Goal: Task Accomplishment & Management: Manage account settings

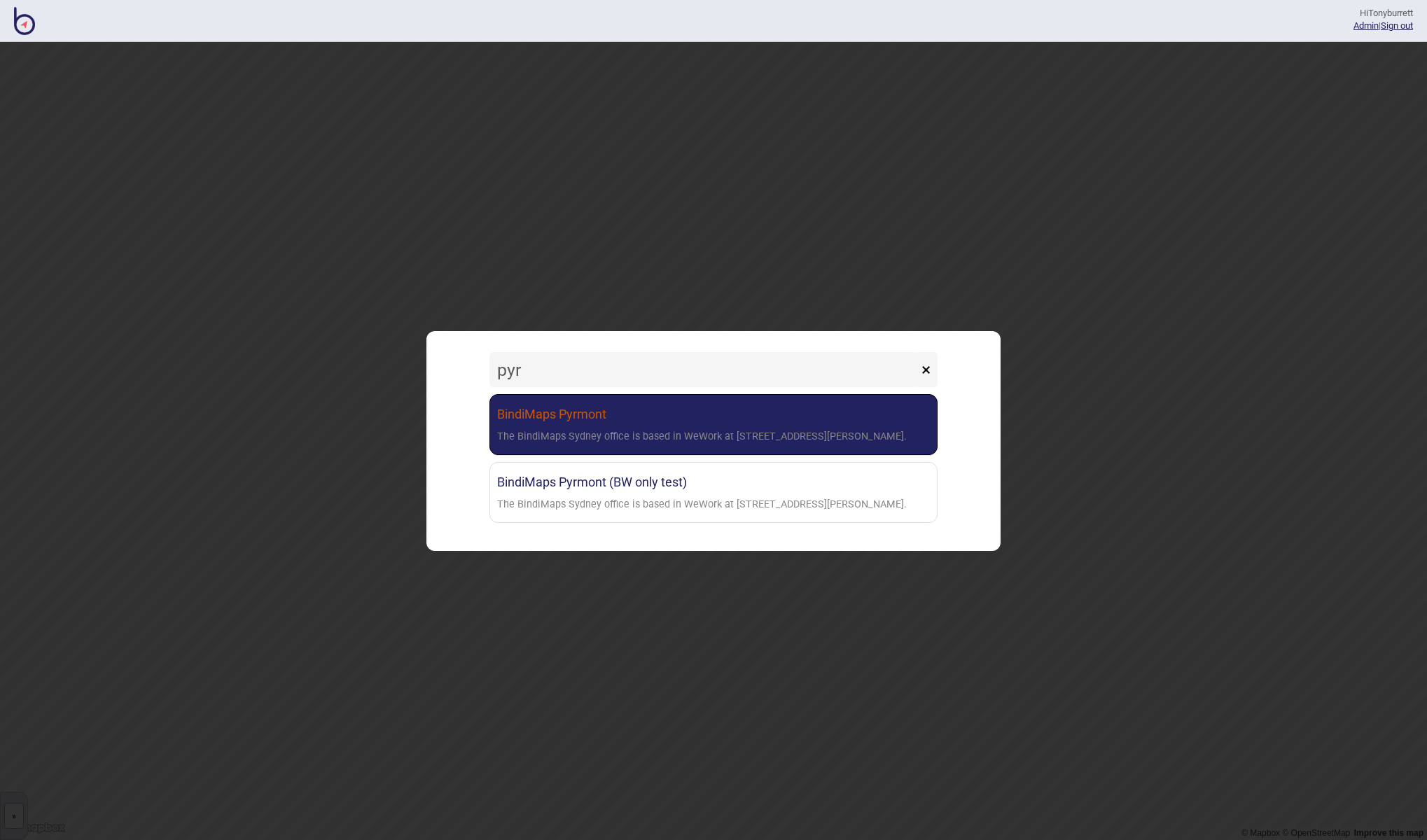
type input "pyr"
click at [598, 447] on div "The BindiMaps Sydney office is based in WeWork at [STREET_ADDRESS][PERSON_NAME]." at bounding box center [701, 437] width 409 height 20
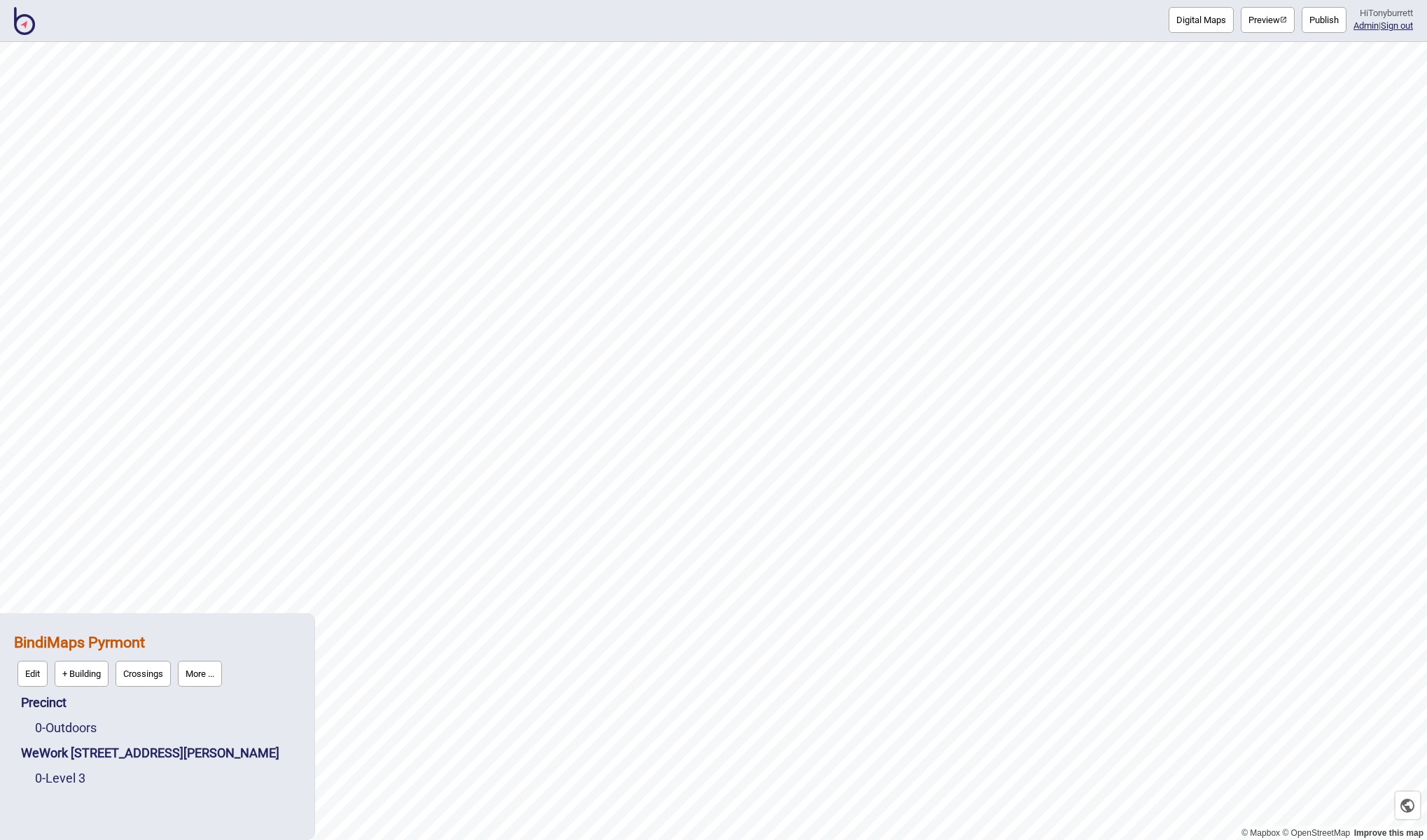
click at [202, 678] on button "More ..." at bounding box center [199, 674] width 44 height 26
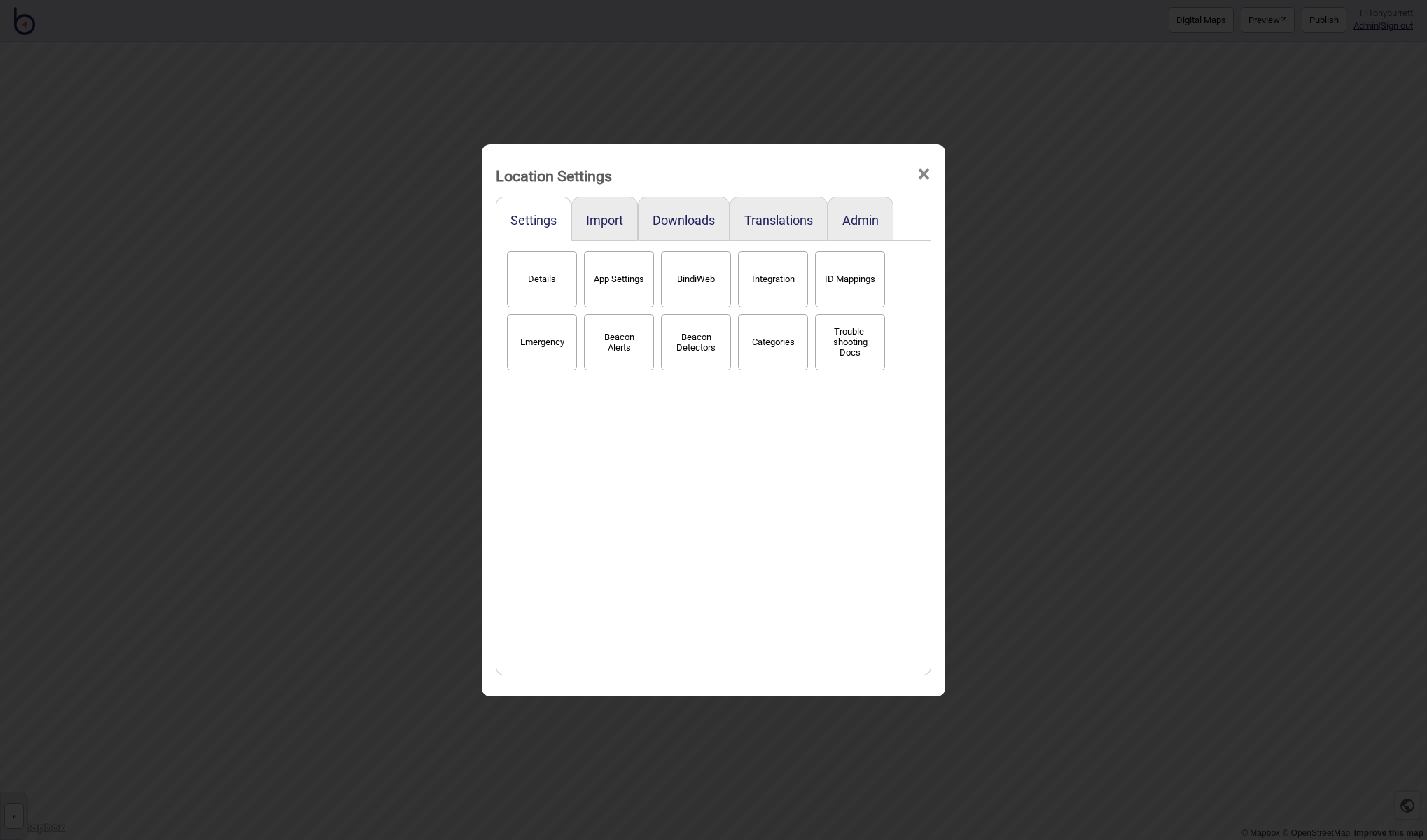
click at [627, 280] on button "App Settings" at bounding box center [619, 279] width 70 height 56
select select "2"
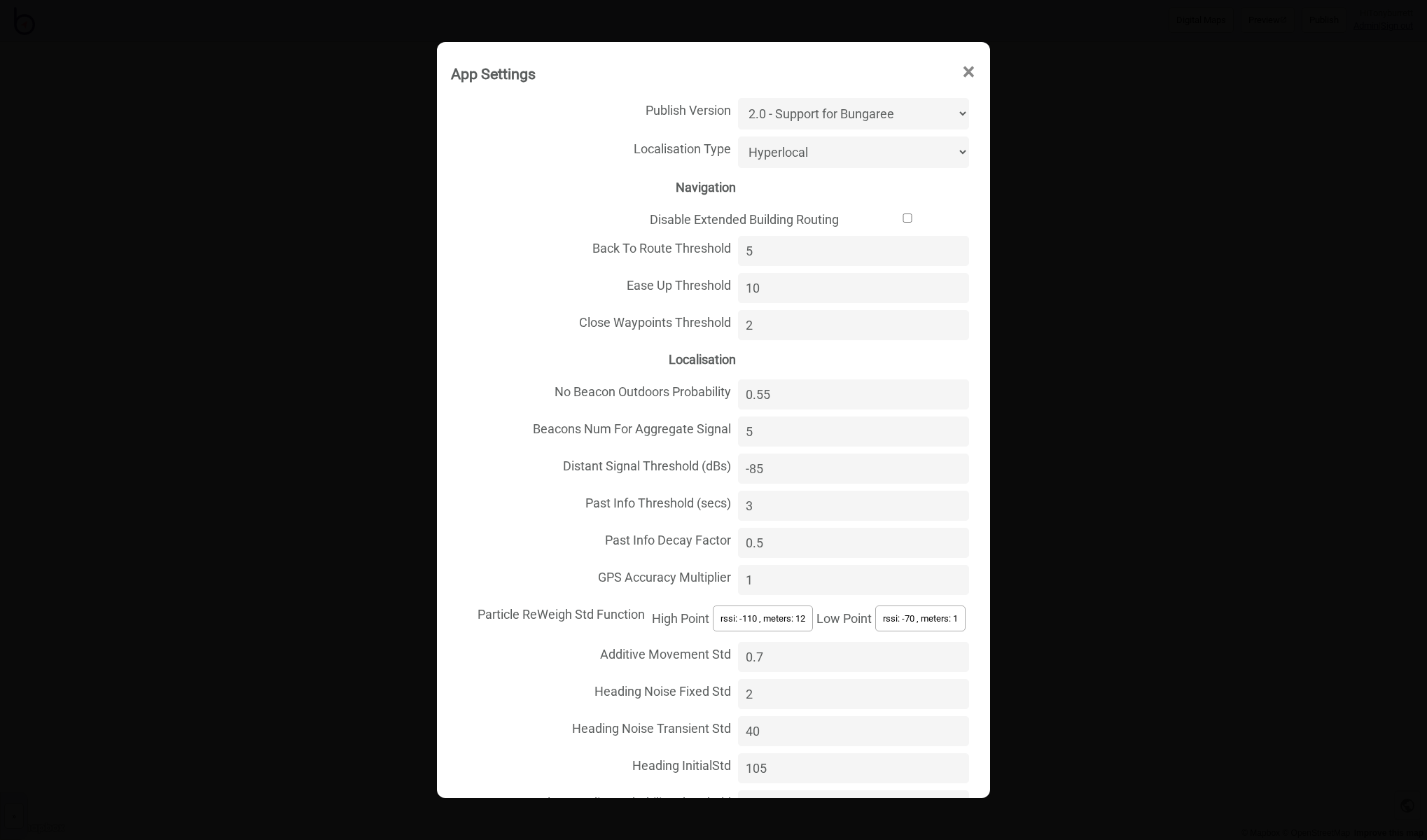
select select "Beacon"
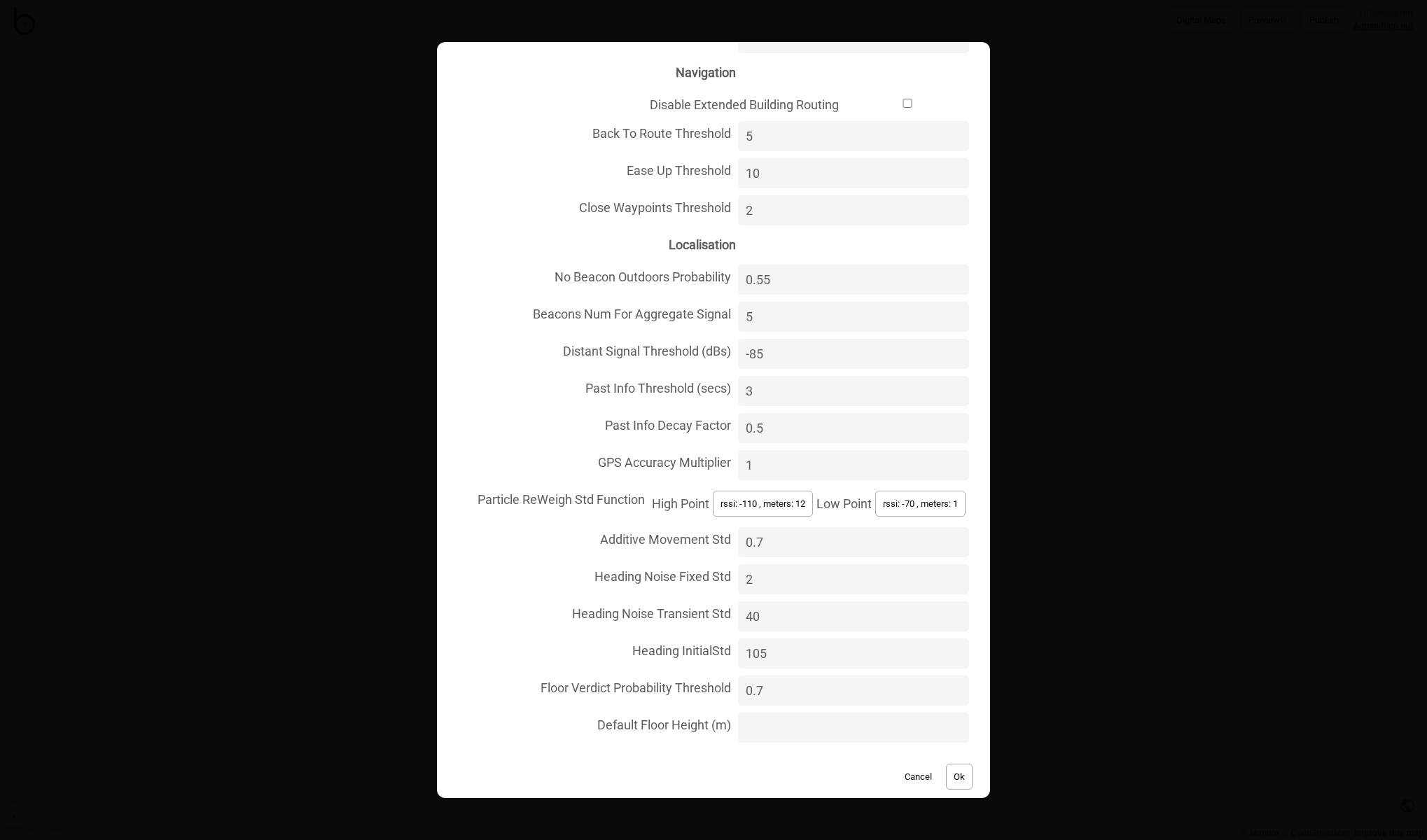
scroll to position [111, 0]
click at [959, 768] on button "Ok" at bounding box center [959, 781] width 26 height 26
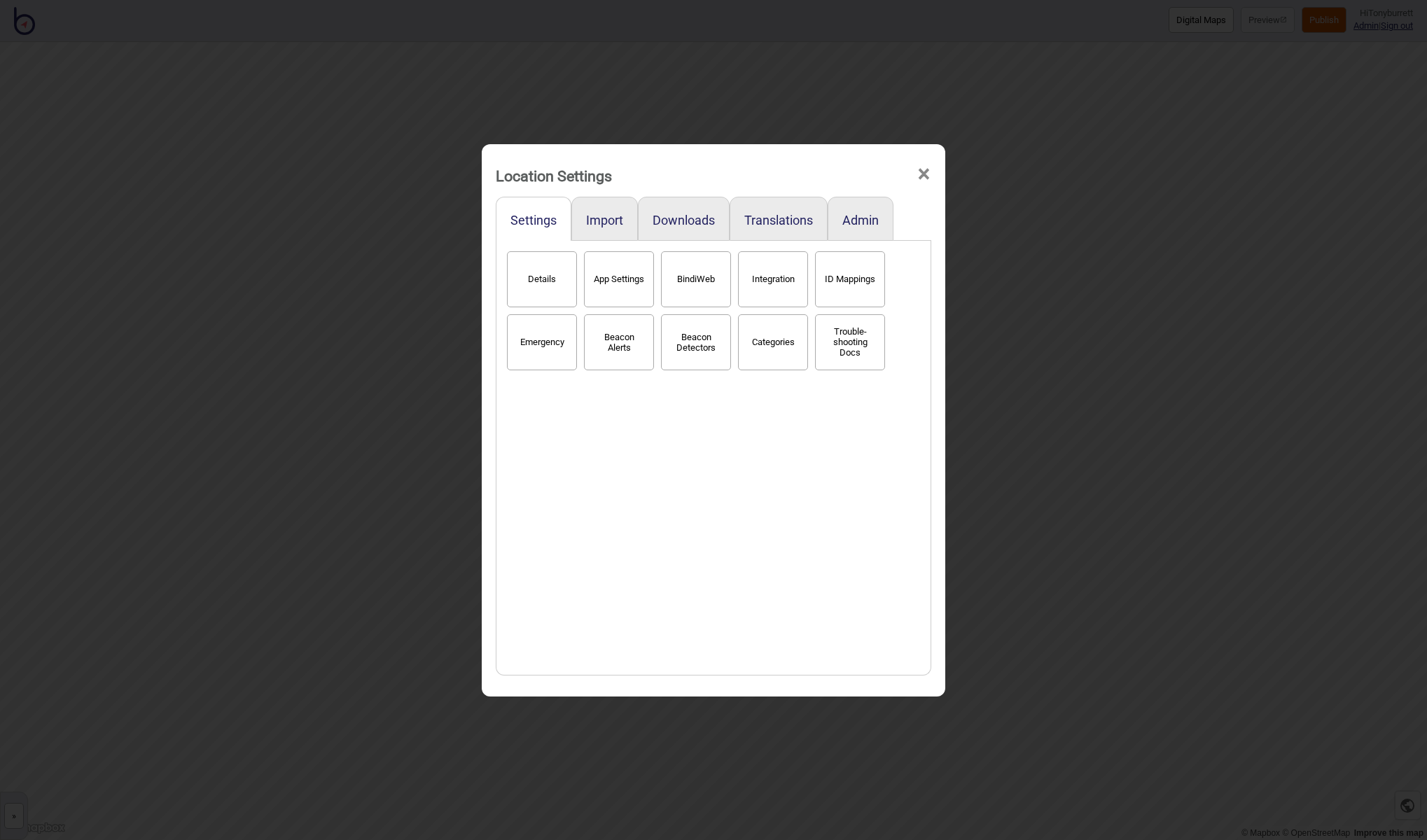
click at [927, 175] on span "×" at bounding box center [924, 174] width 15 height 46
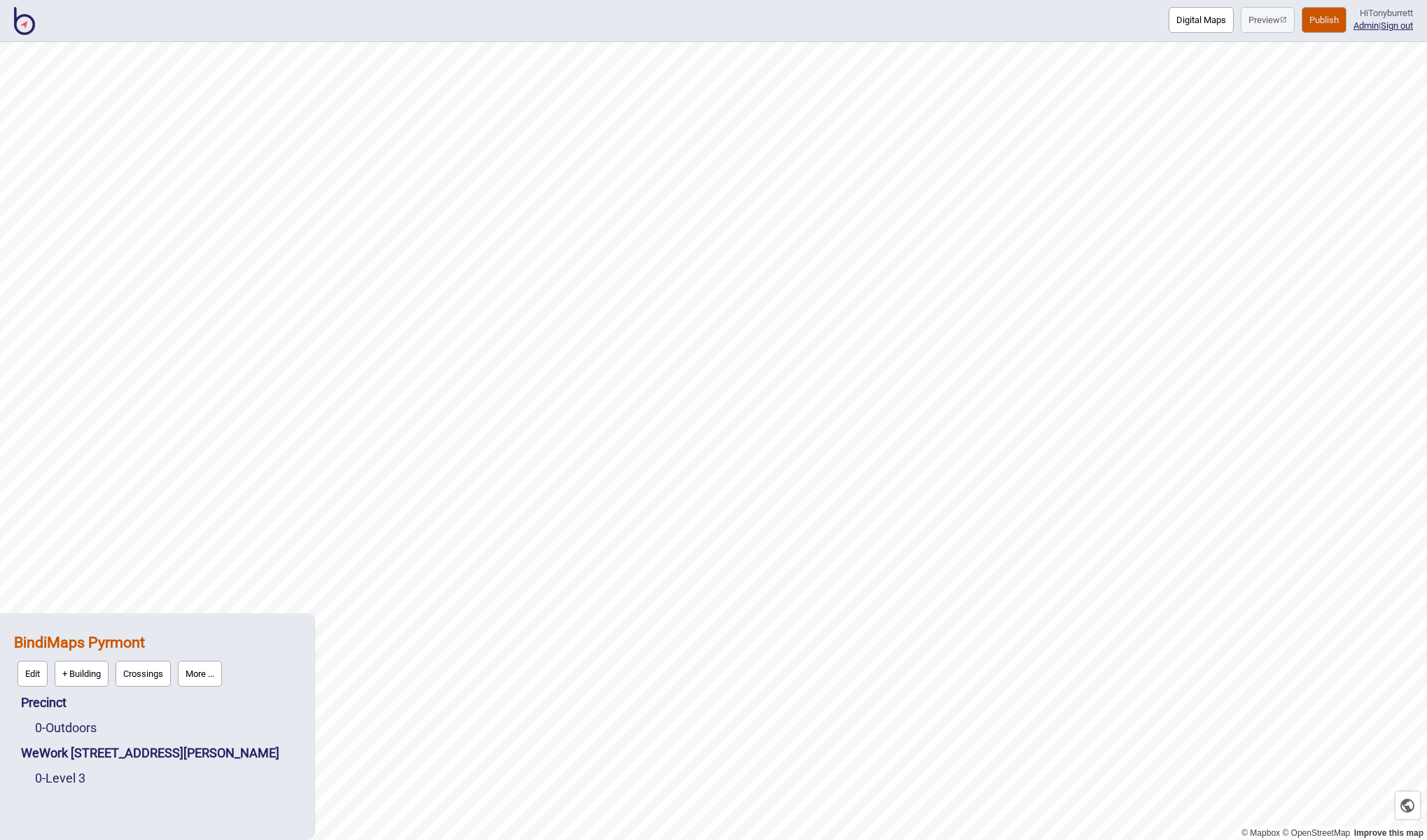
click at [1322, 15] on button "Publish" at bounding box center [1324, 20] width 45 height 26
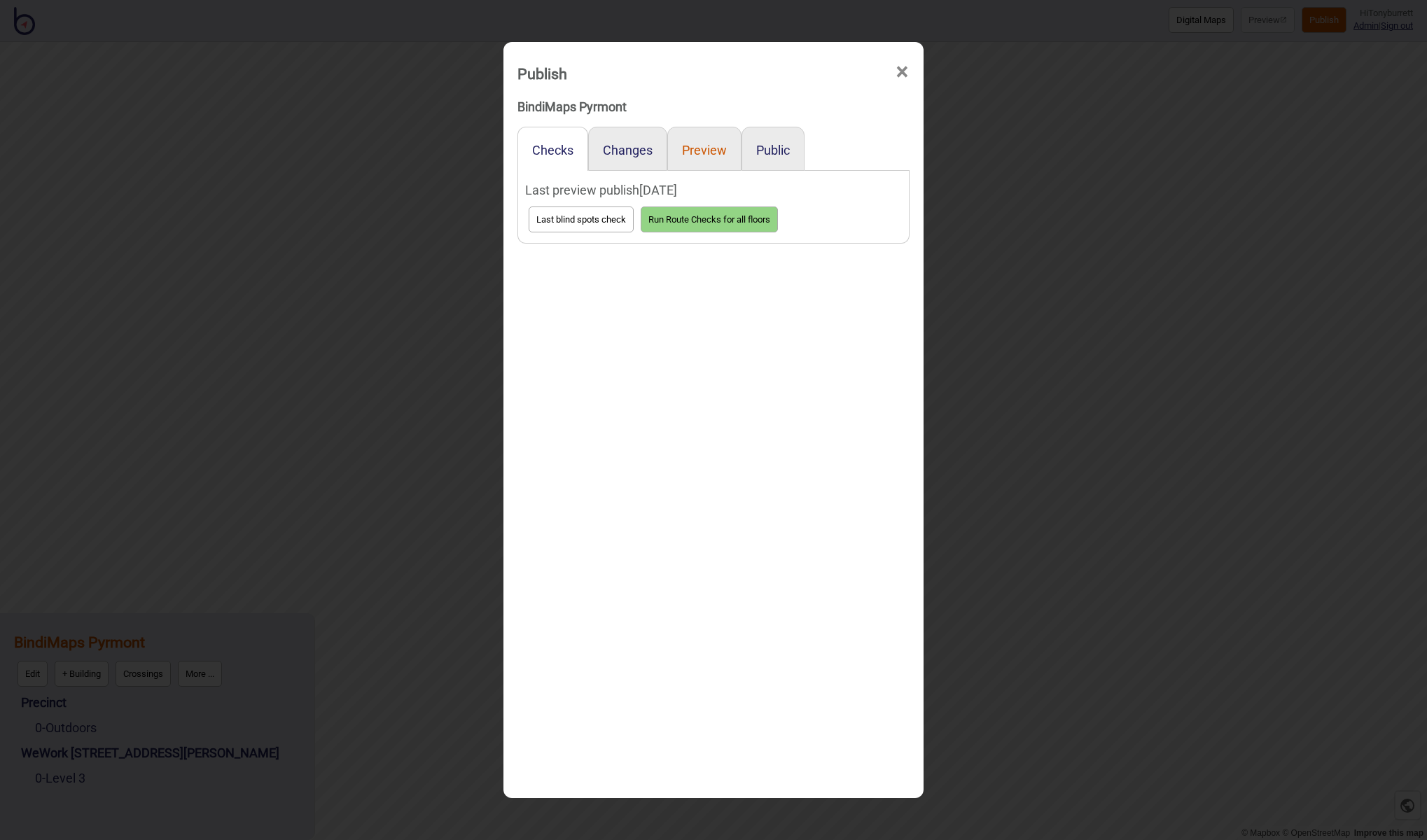
click at [691, 143] on button "Preview" at bounding box center [704, 151] width 45 height 15
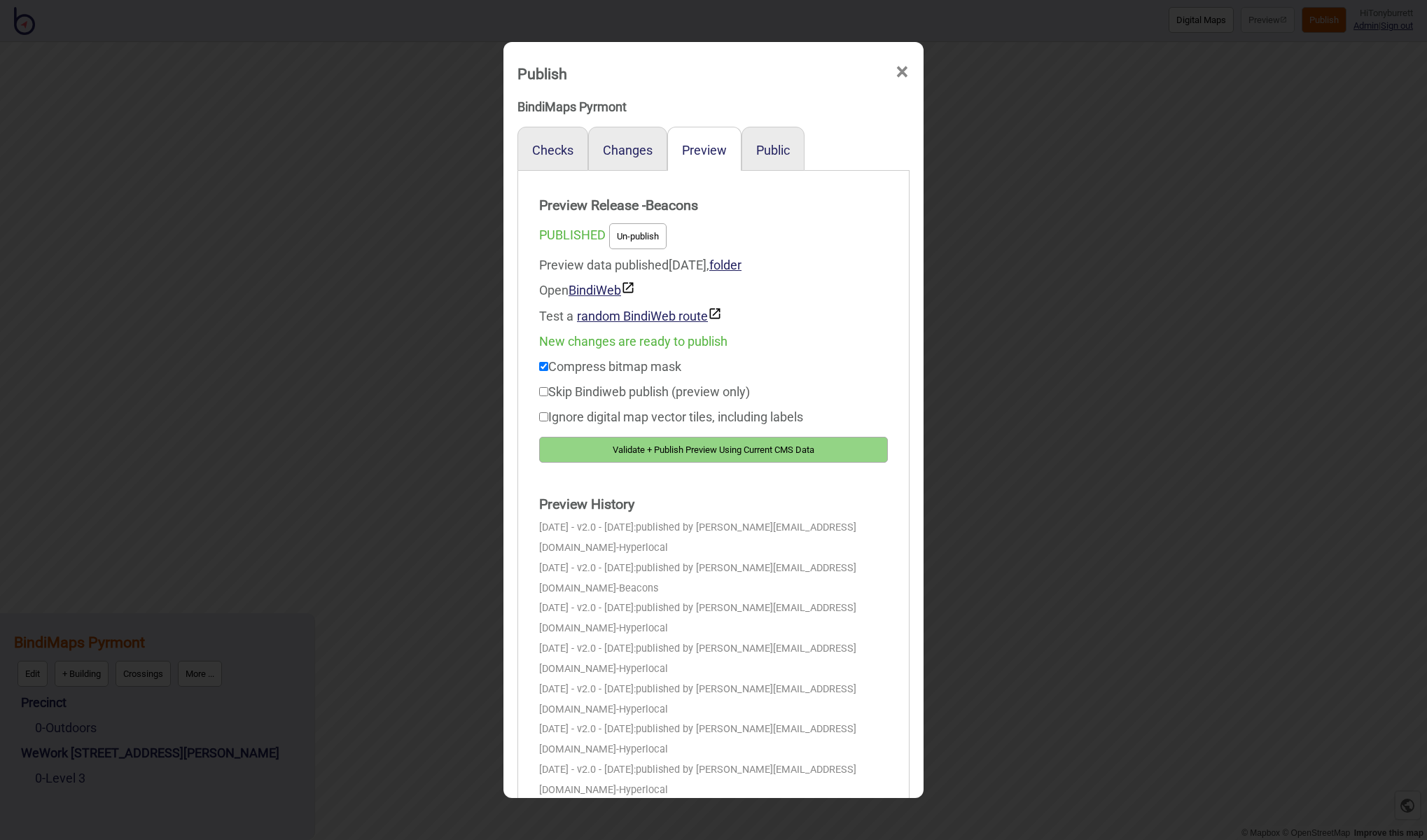
click at [746, 452] on button "Validate + Publish Preview Using Current CMS Data" at bounding box center [713, 449] width 348 height 26
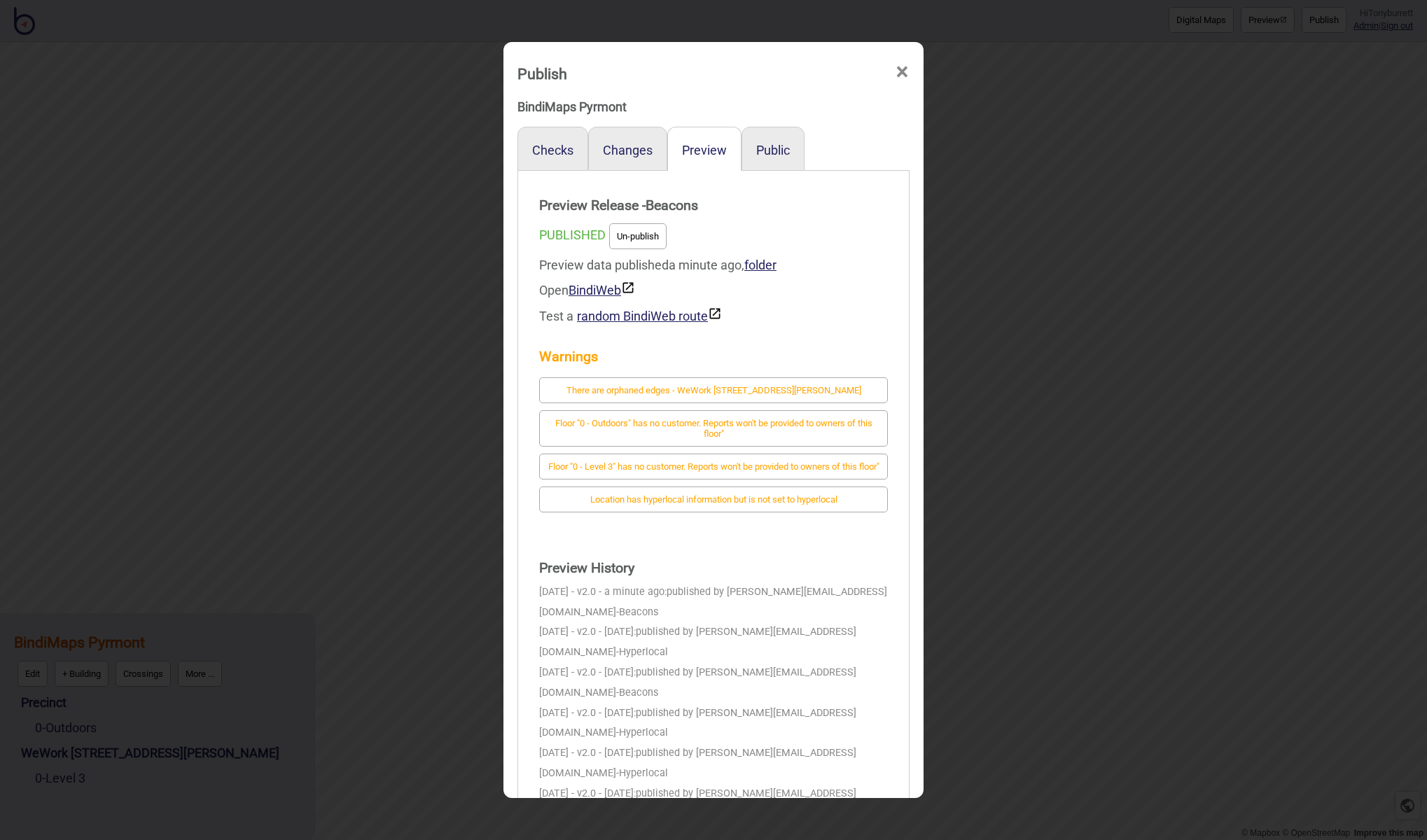
click at [903, 71] on span "×" at bounding box center [902, 72] width 15 height 46
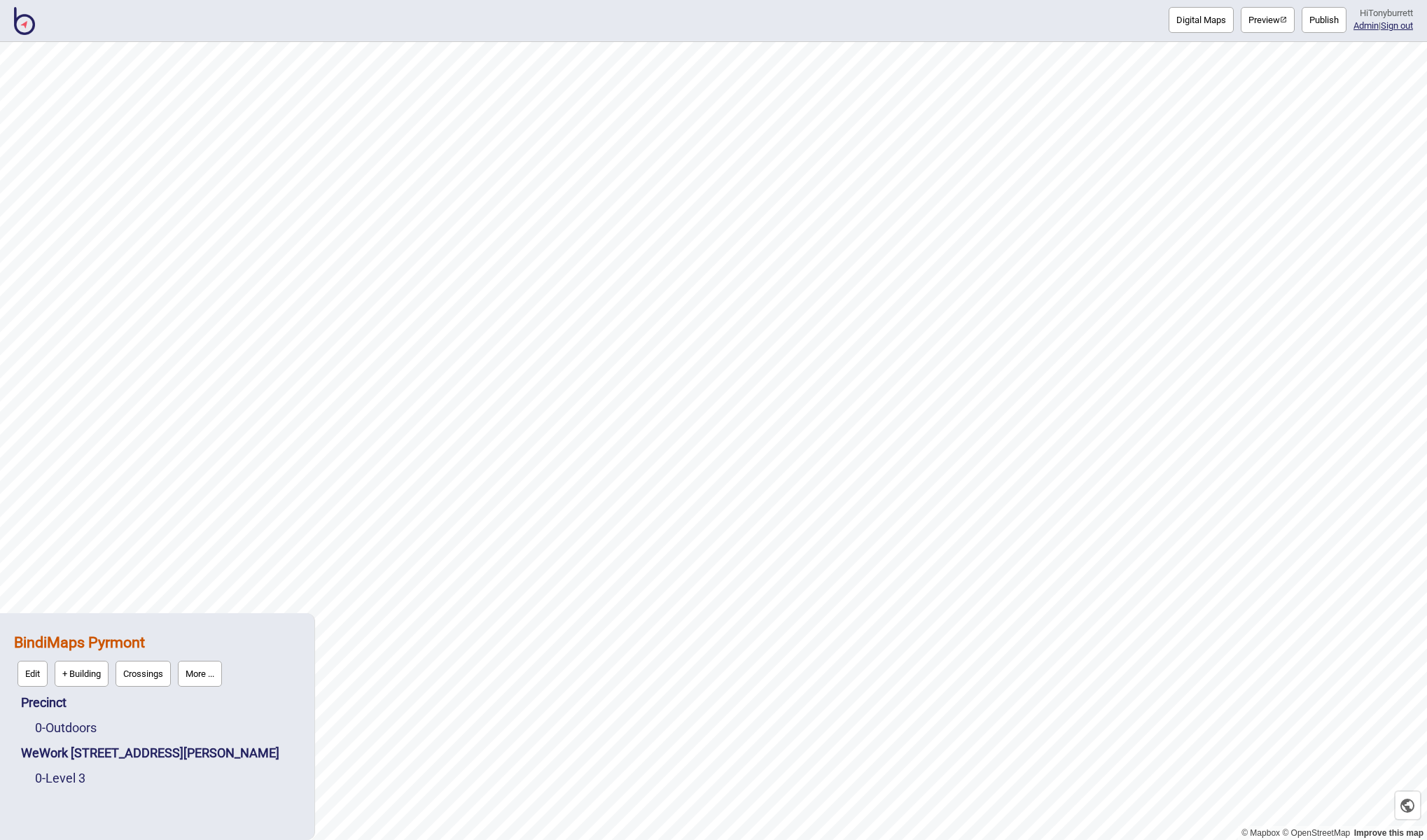
click at [188, 671] on button "More ..." at bounding box center [199, 674] width 44 height 26
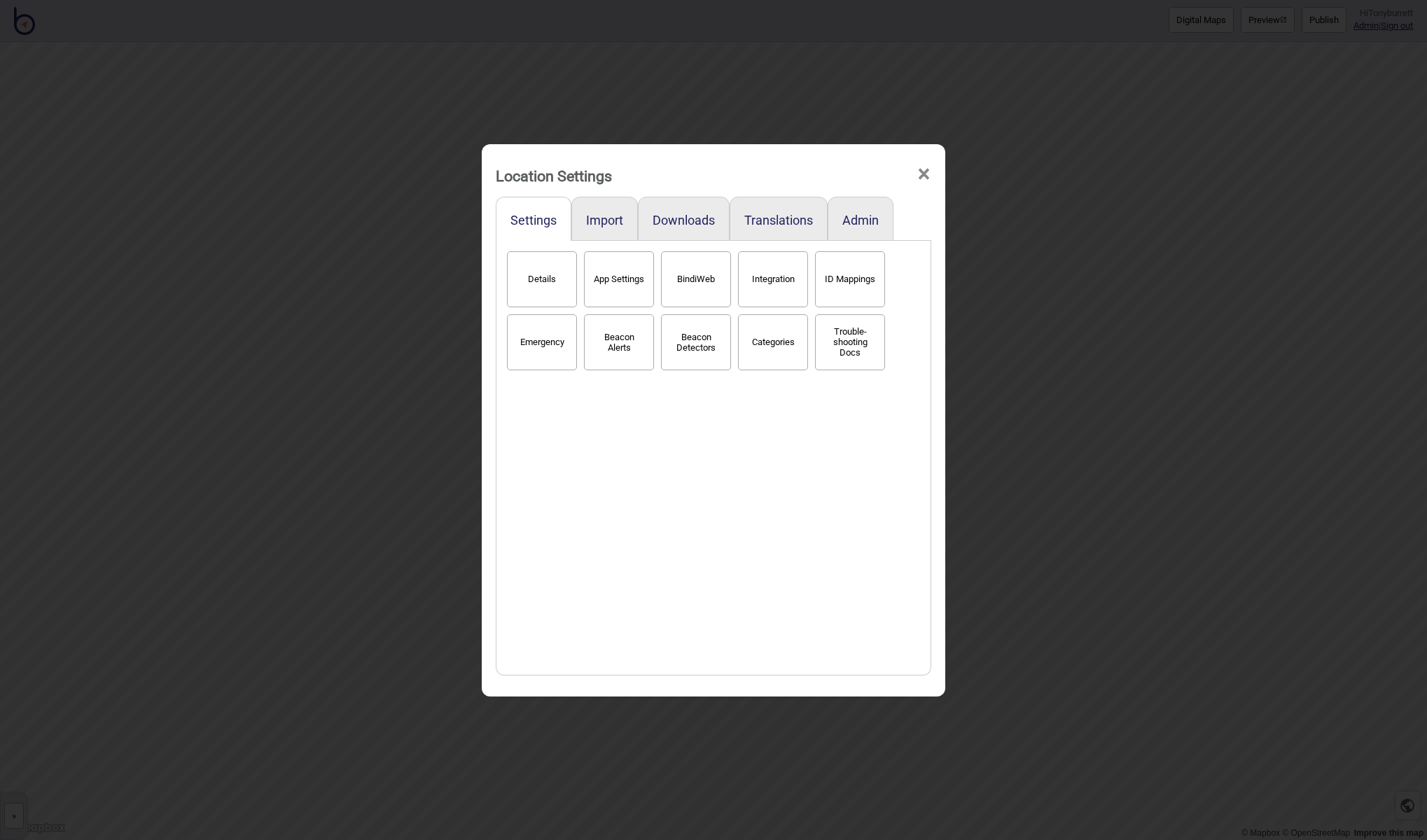
click at [613, 295] on button "App Settings" at bounding box center [619, 279] width 70 height 56
select select "2"
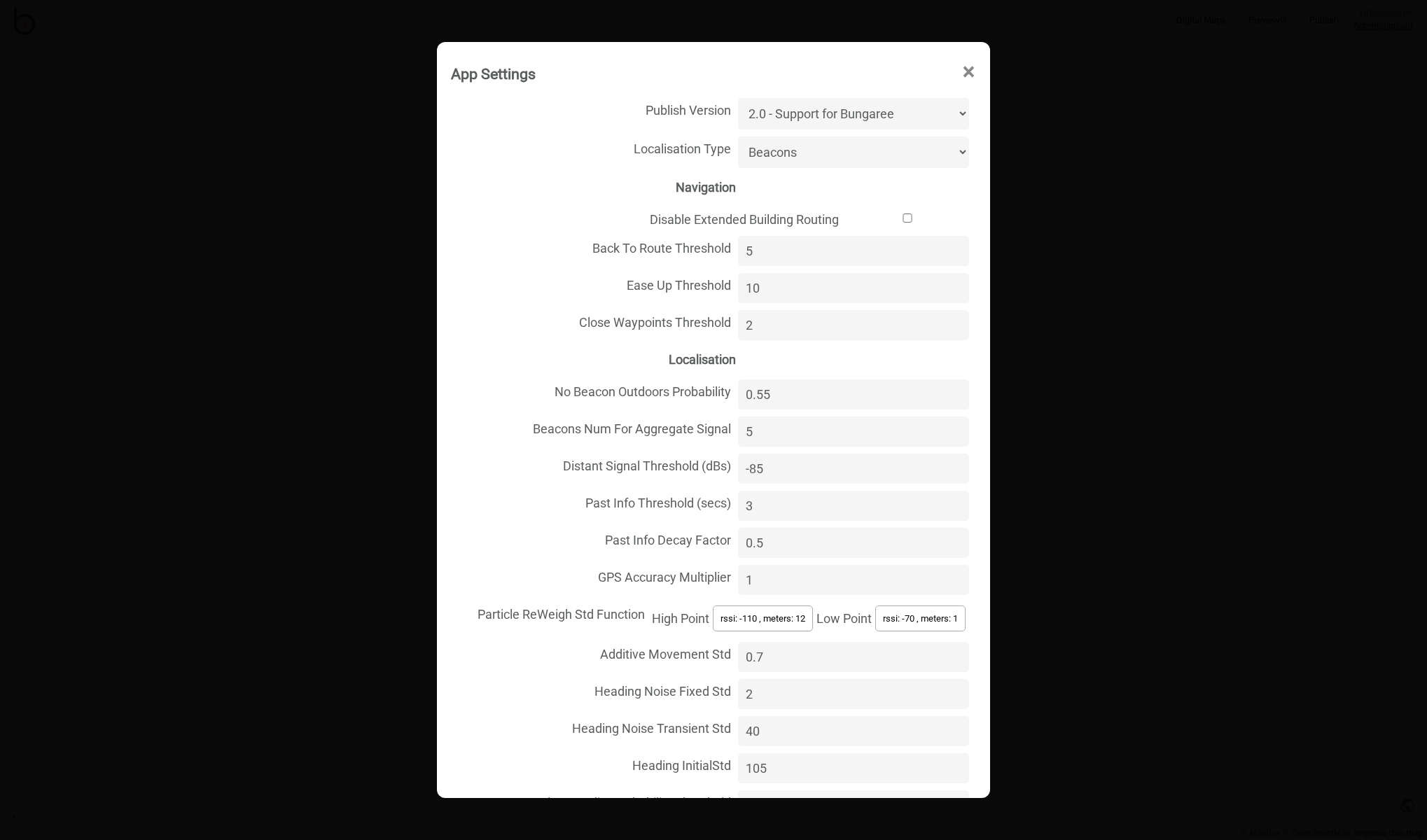
select select "Hyperlocal"
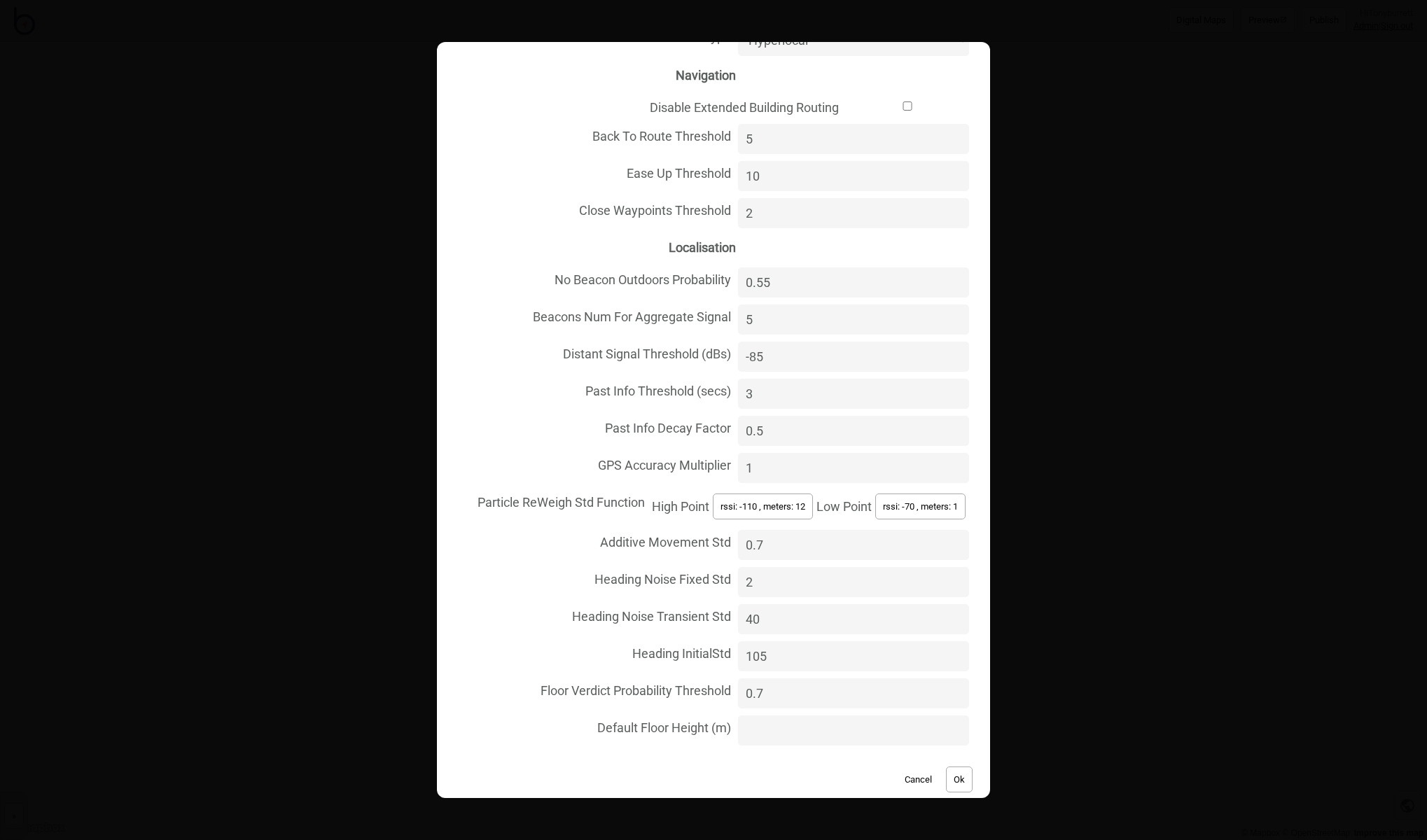
scroll to position [111, 0]
click at [951, 768] on button "Ok" at bounding box center [959, 781] width 26 height 26
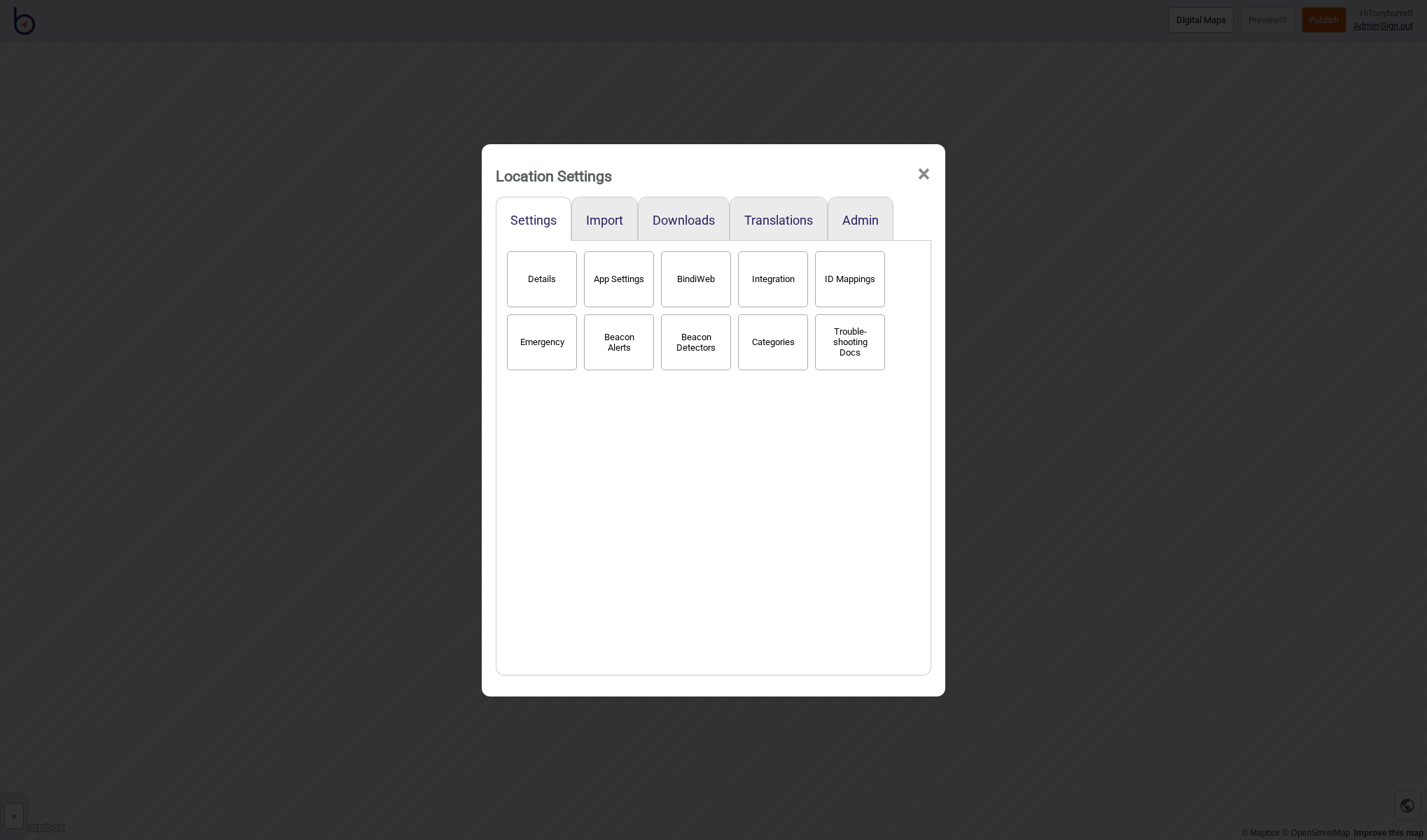
click at [919, 178] on span "×" at bounding box center [924, 174] width 15 height 46
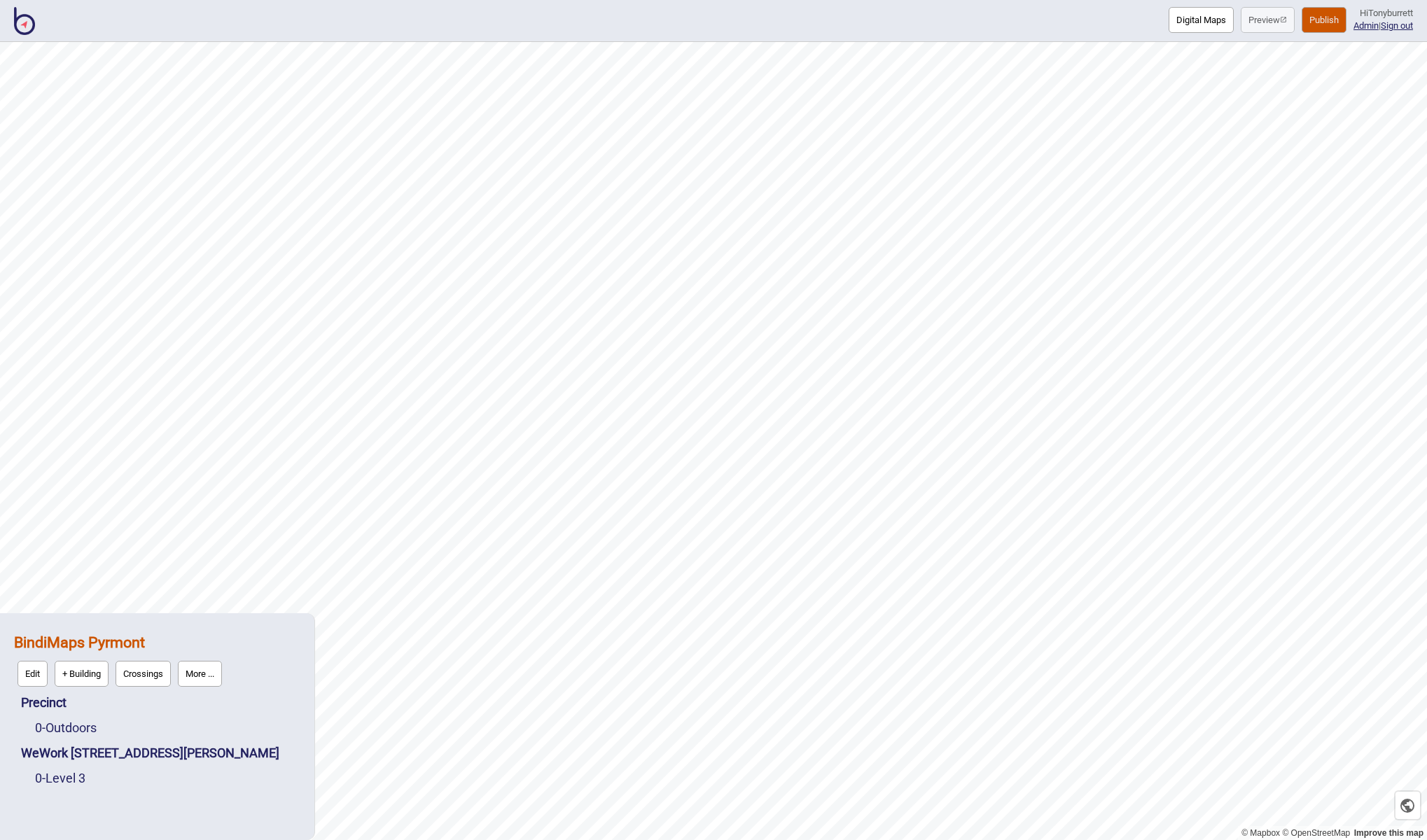
click at [1314, 14] on button "Publish" at bounding box center [1324, 20] width 45 height 26
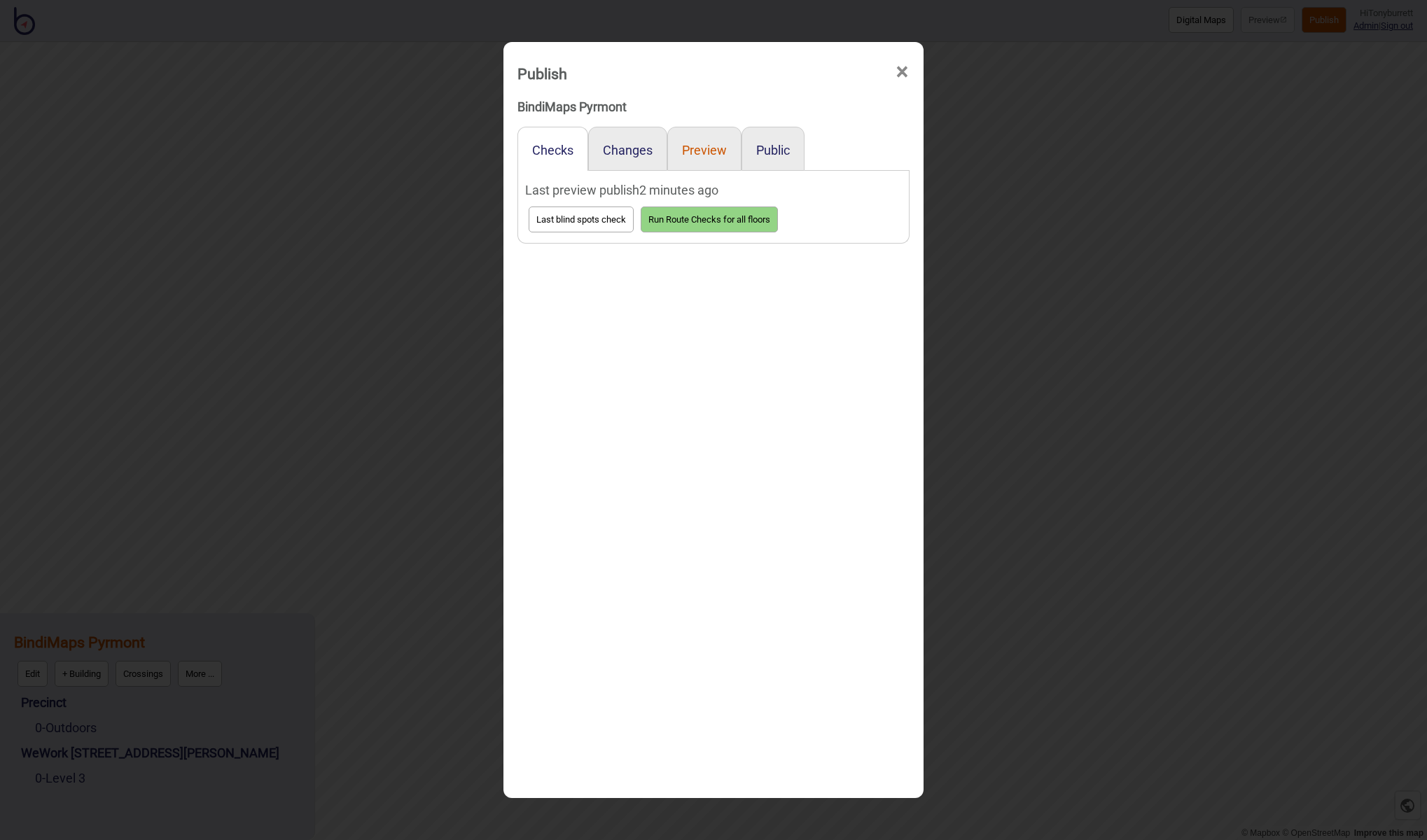
click at [692, 145] on button "Preview" at bounding box center [704, 151] width 45 height 15
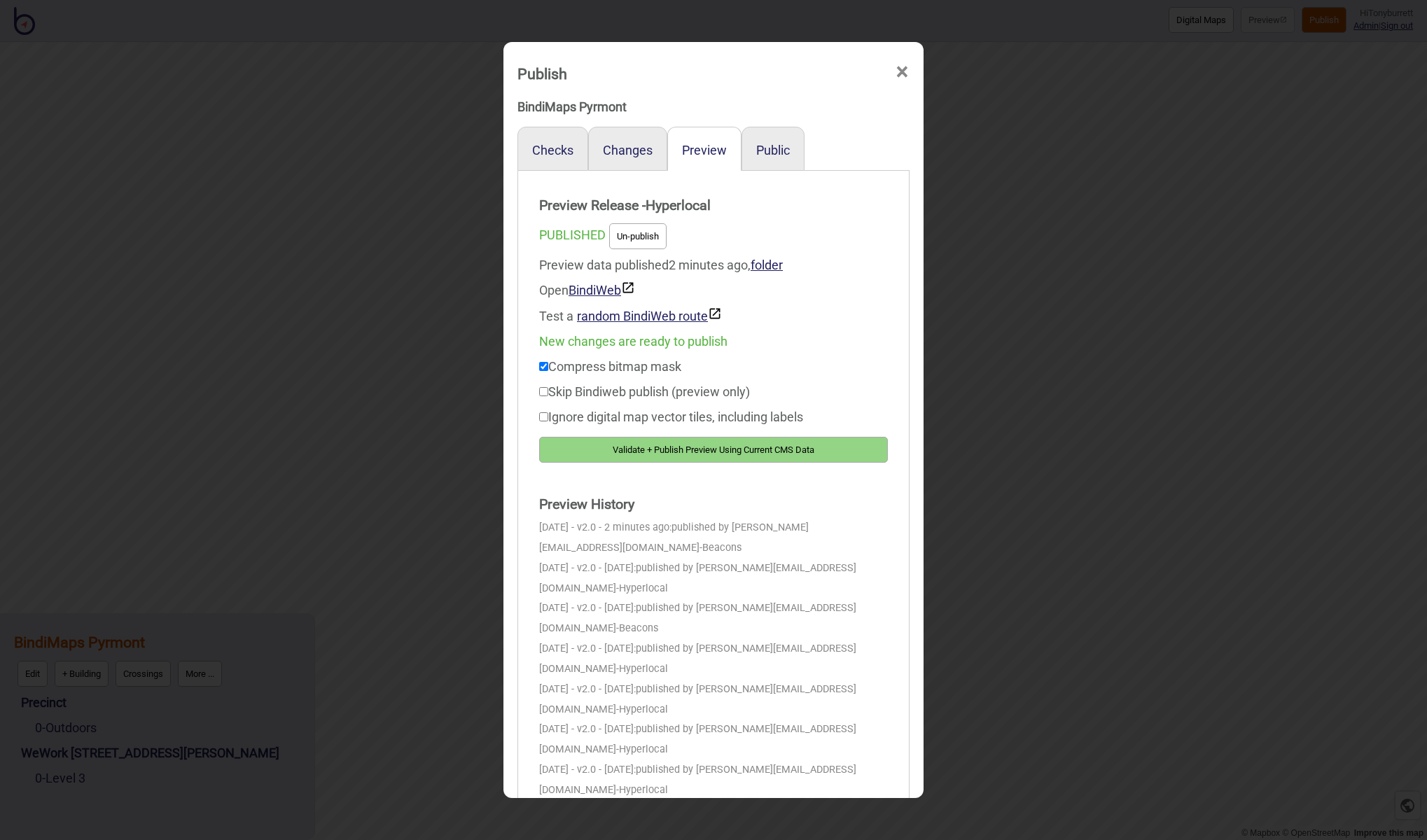
click at [677, 445] on button "Validate + Publish Preview Using Current CMS Data" at bounding box center [713, 449] width 348 height 26
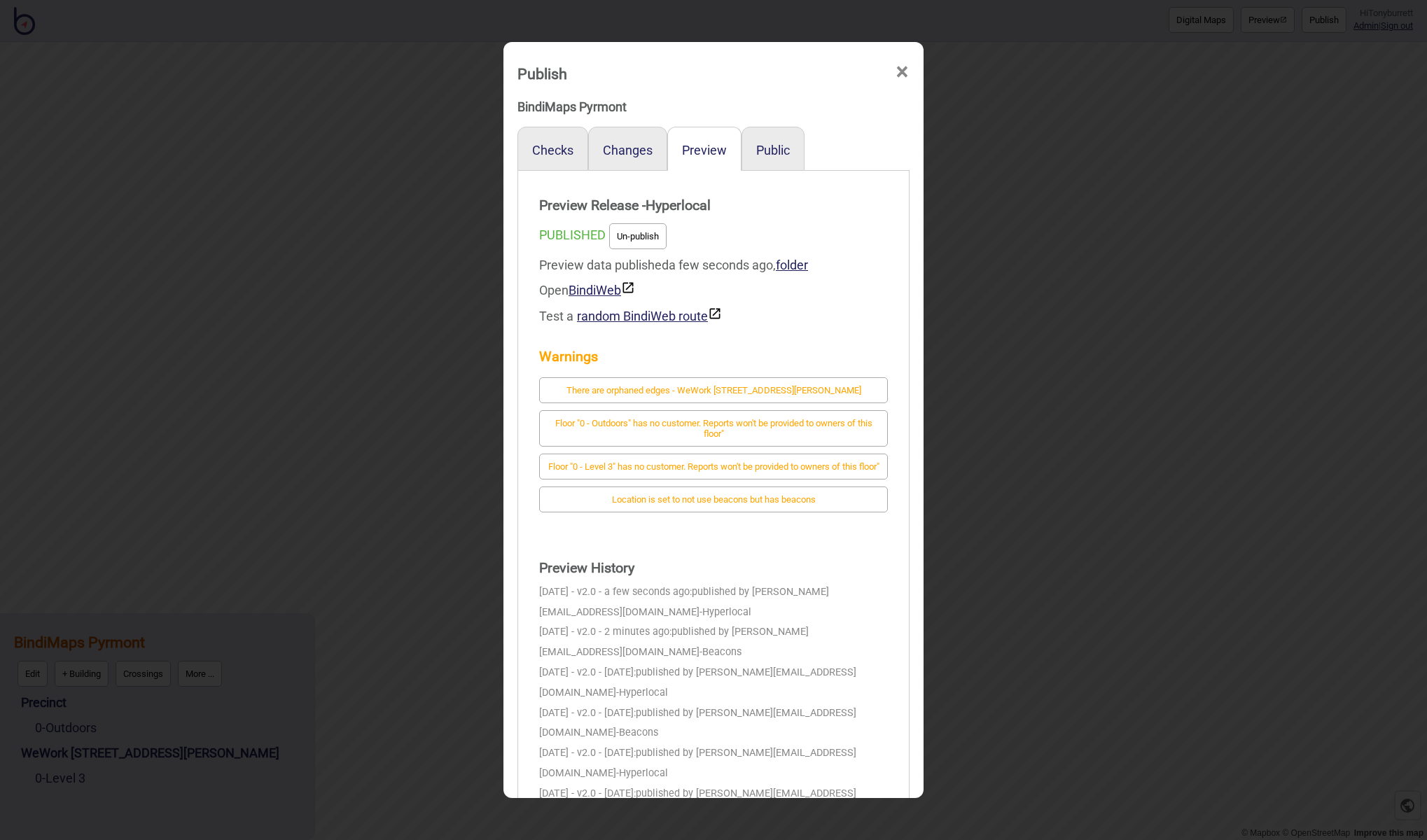
click at [899, 71] on span "×" at bounding box center [902, 72] width 15 height 46
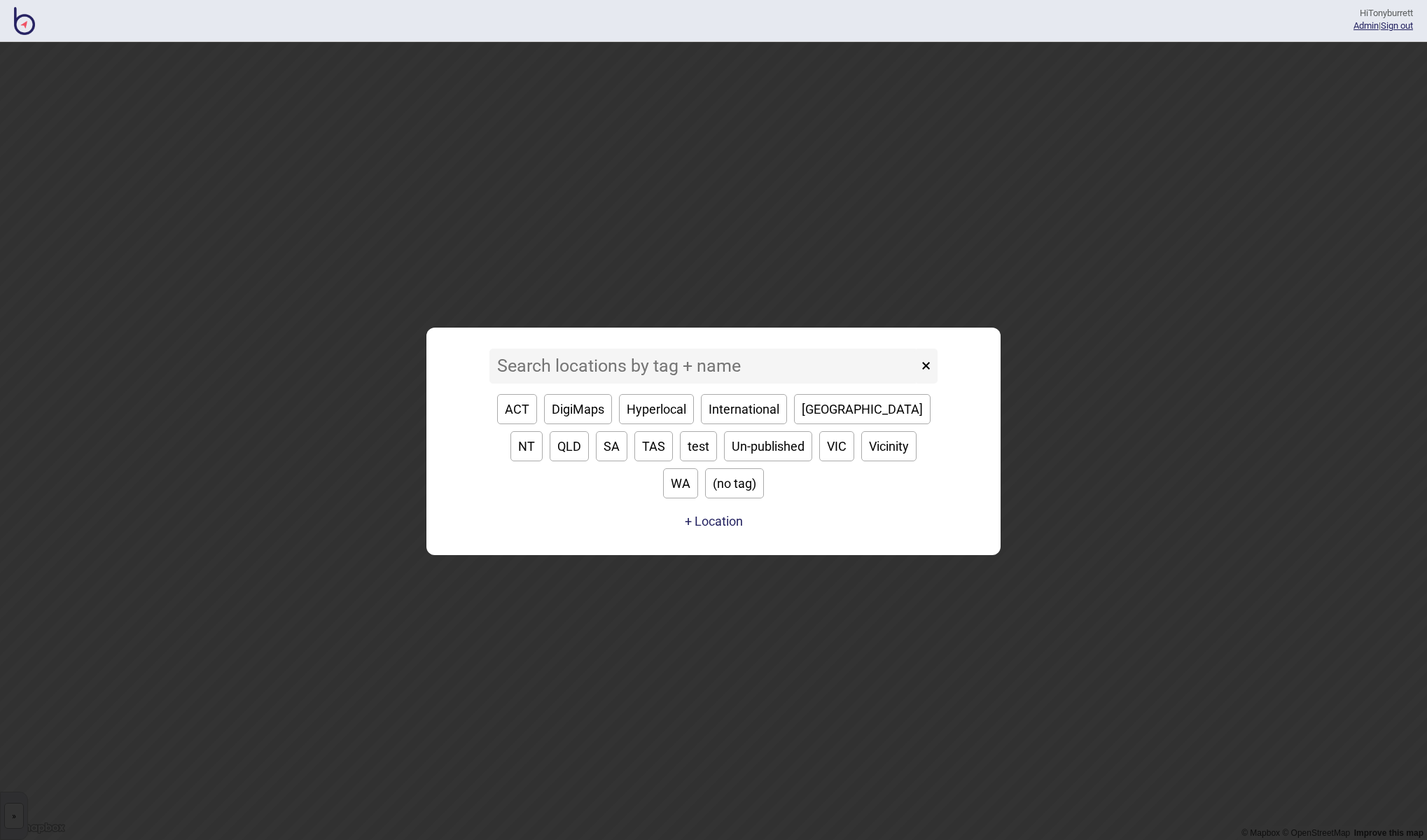
type input "s"
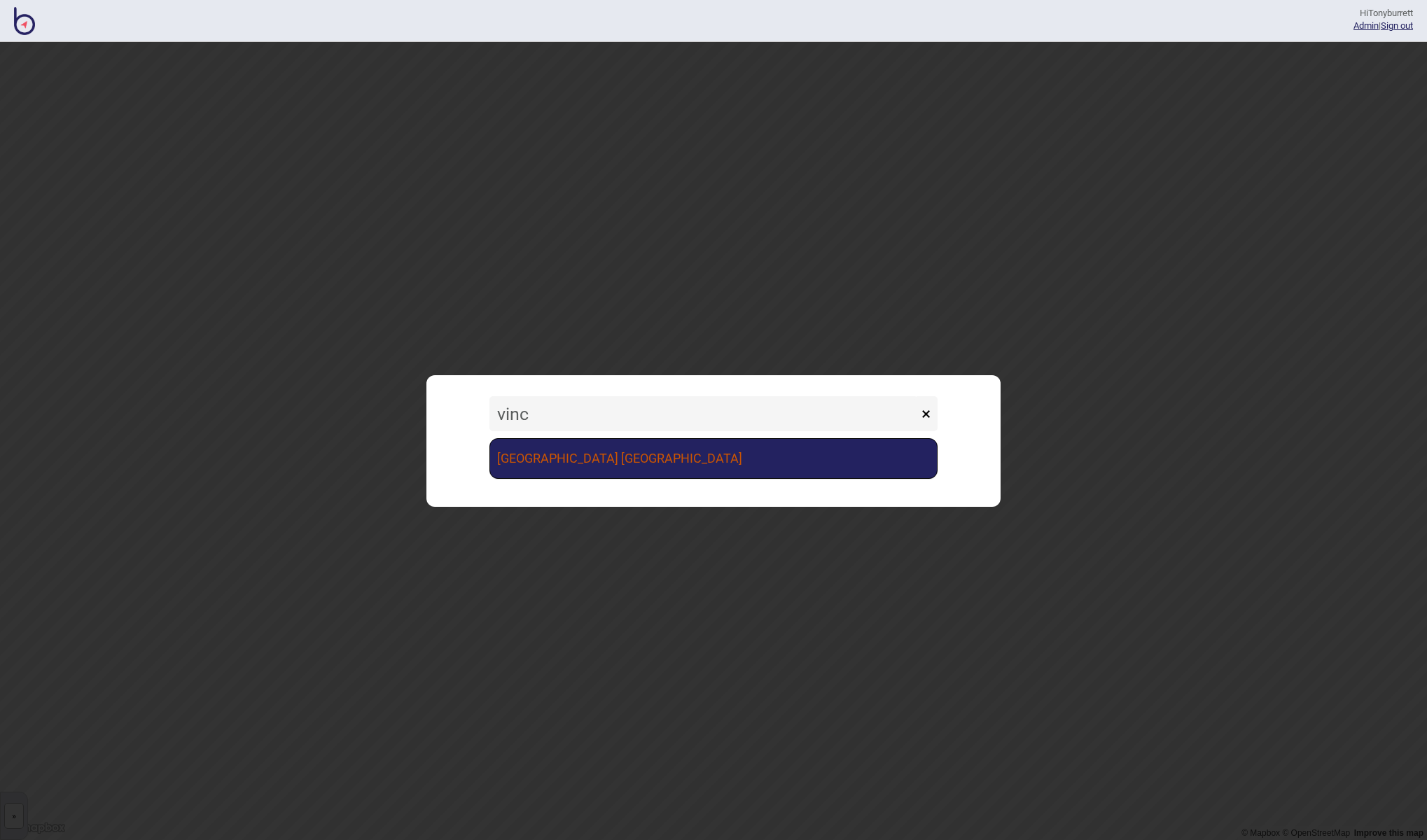
type input "vinc"
click at [570, 458] on link "[GEOGRAPHIC_DATA] [GEOGRAPHIC_DATA]" at bounding box center [713, 458] width 448 height 41
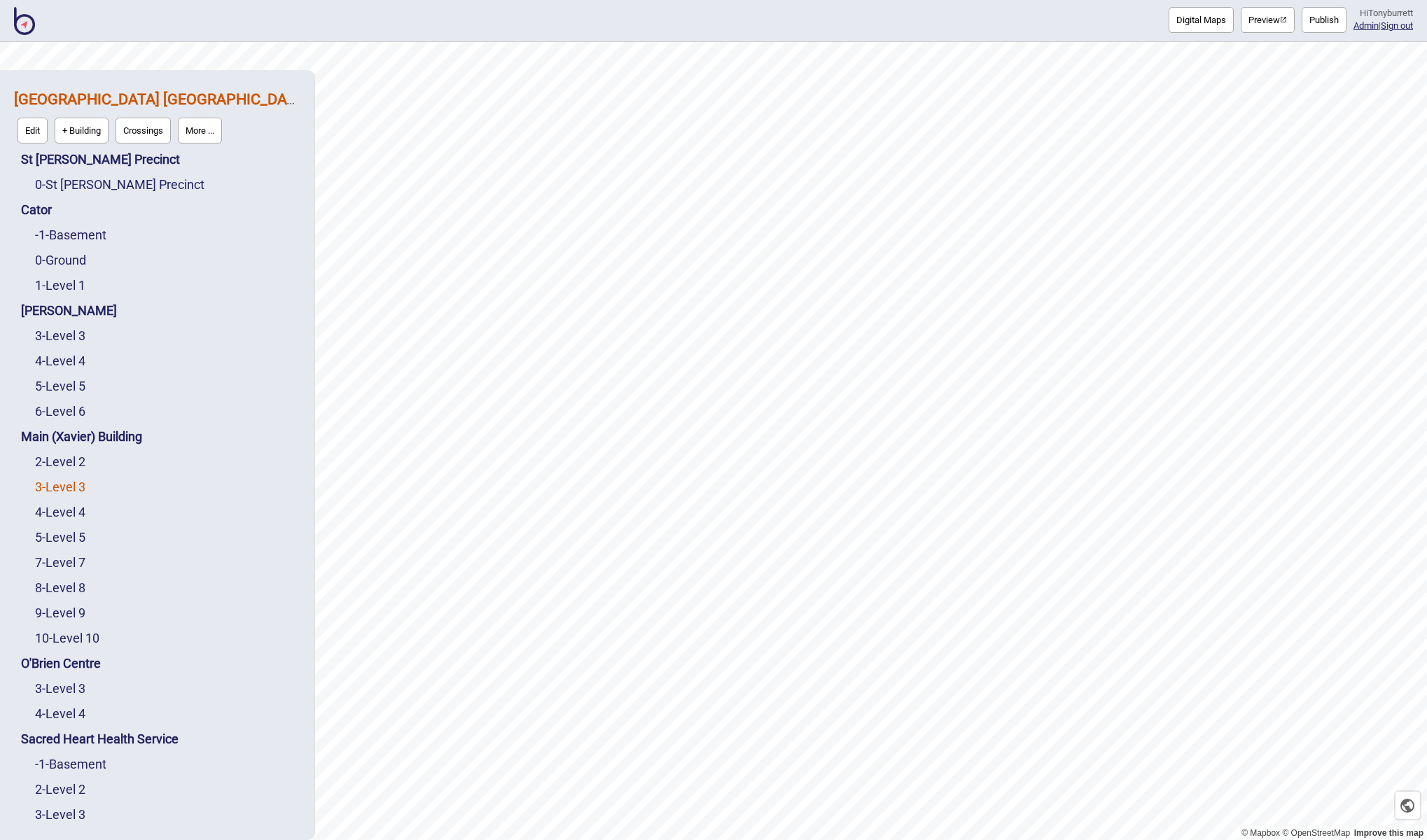
click at [62, 483] on link "3 - Level 3" at bounding box center [60, 487] width 50 height 15
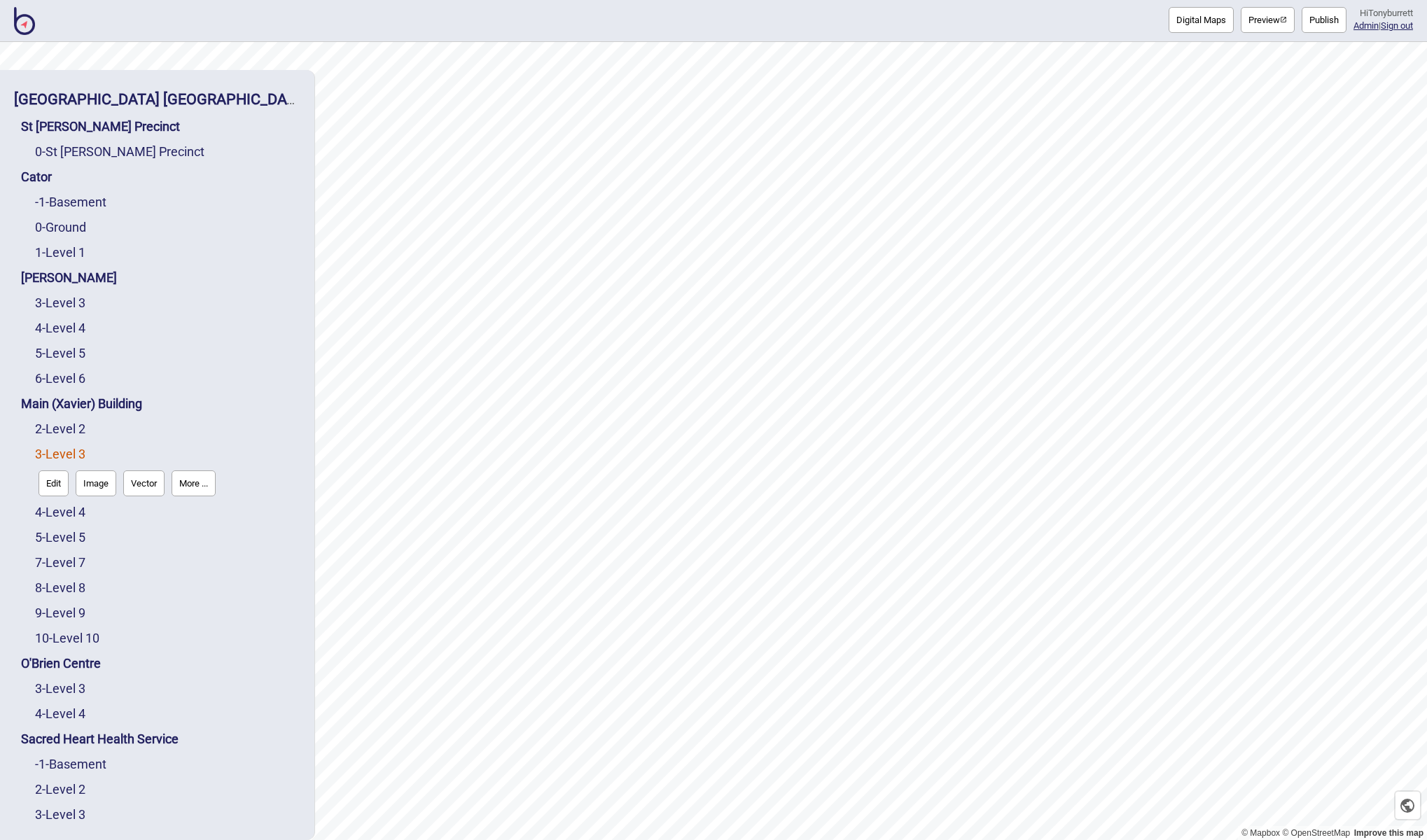
click at [50, 485] on button "Edit" at bounding box center [53, 483] width 30 height 26
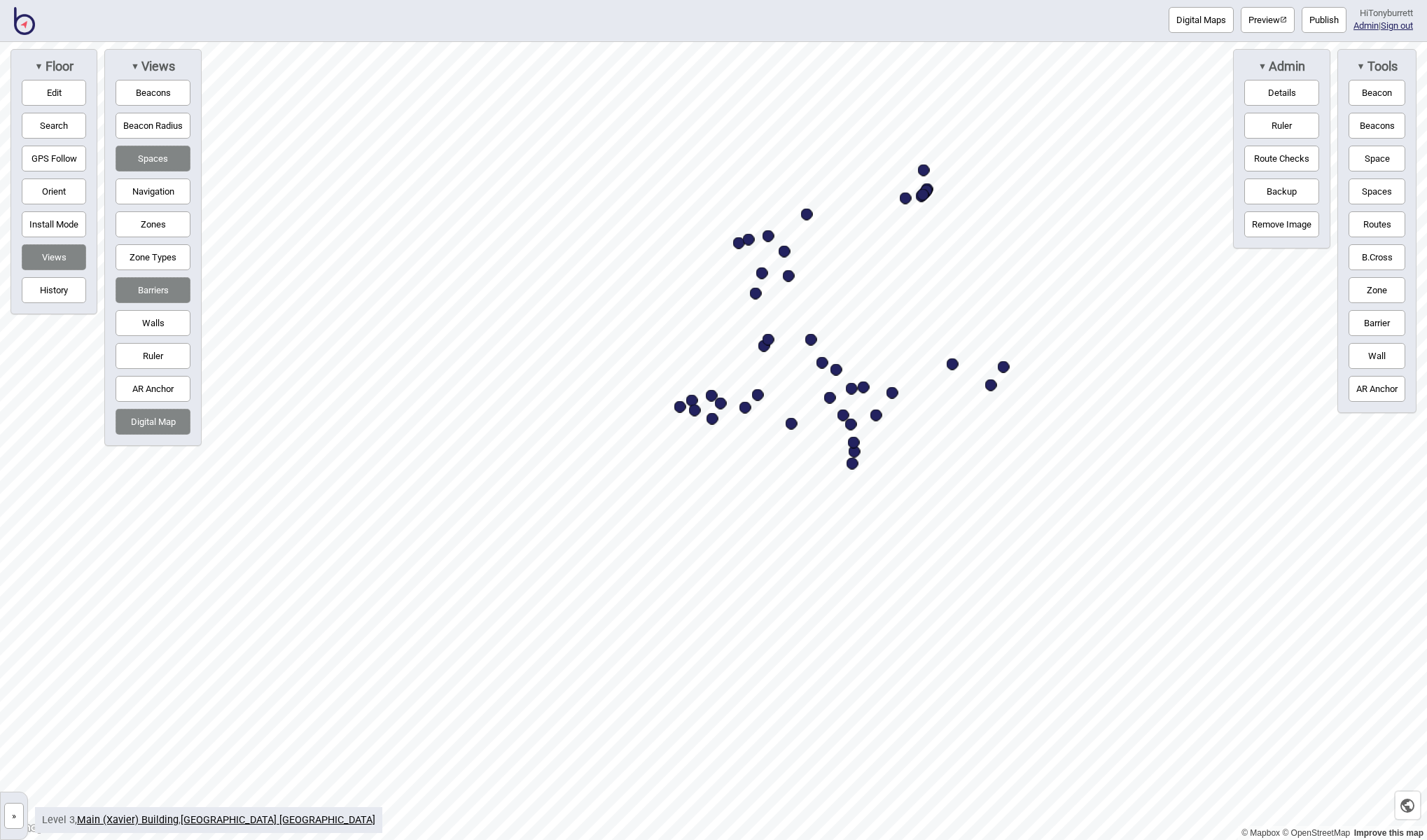
drag, startPoint x: 135, startPoint y: 424, endPoint x: 145, endPoint y: 427, distance: 10.4
click at [135, 424] on button "Digital Map" at bounding box center [153, 422] width 75 height 26
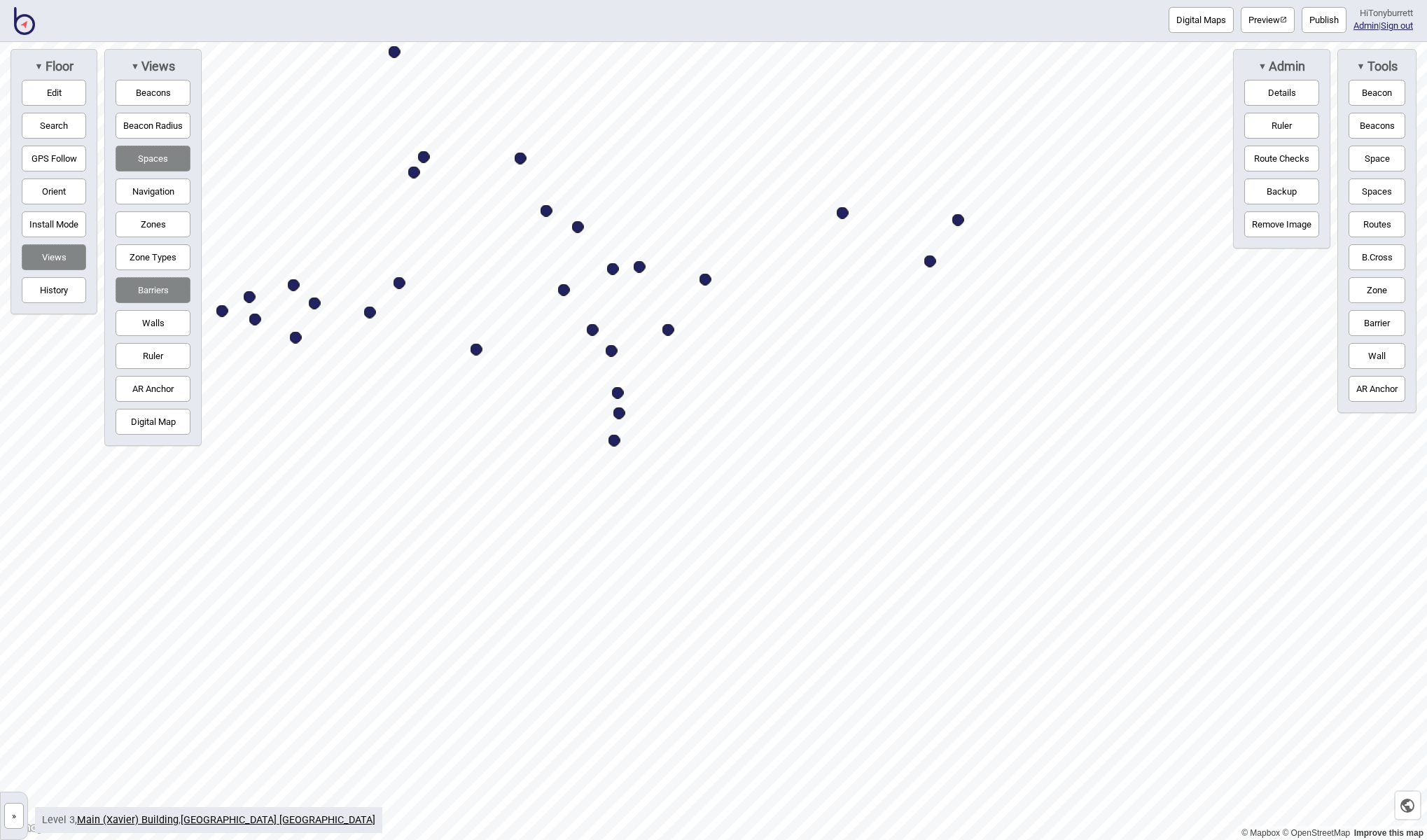
click at [14, 818] on button "»" at bounding box center [14, 816] width 20 height 26
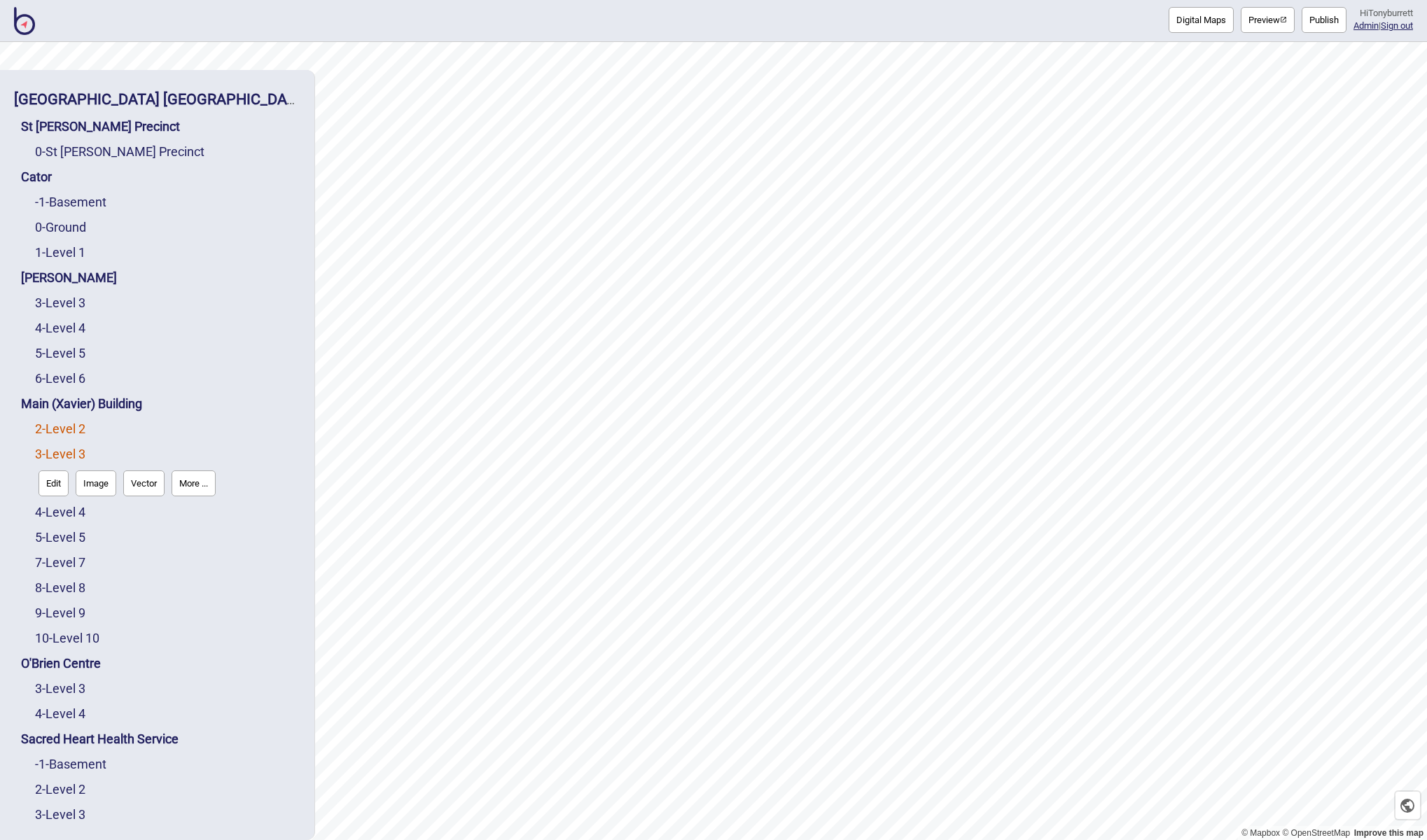
click at [68, 428] on link "2 - Level 2" at bounding box center [60, 429] width 50 height 15
click at [55, 458] on button "Edit" at bounding box center [53, 458] width 30 height 26
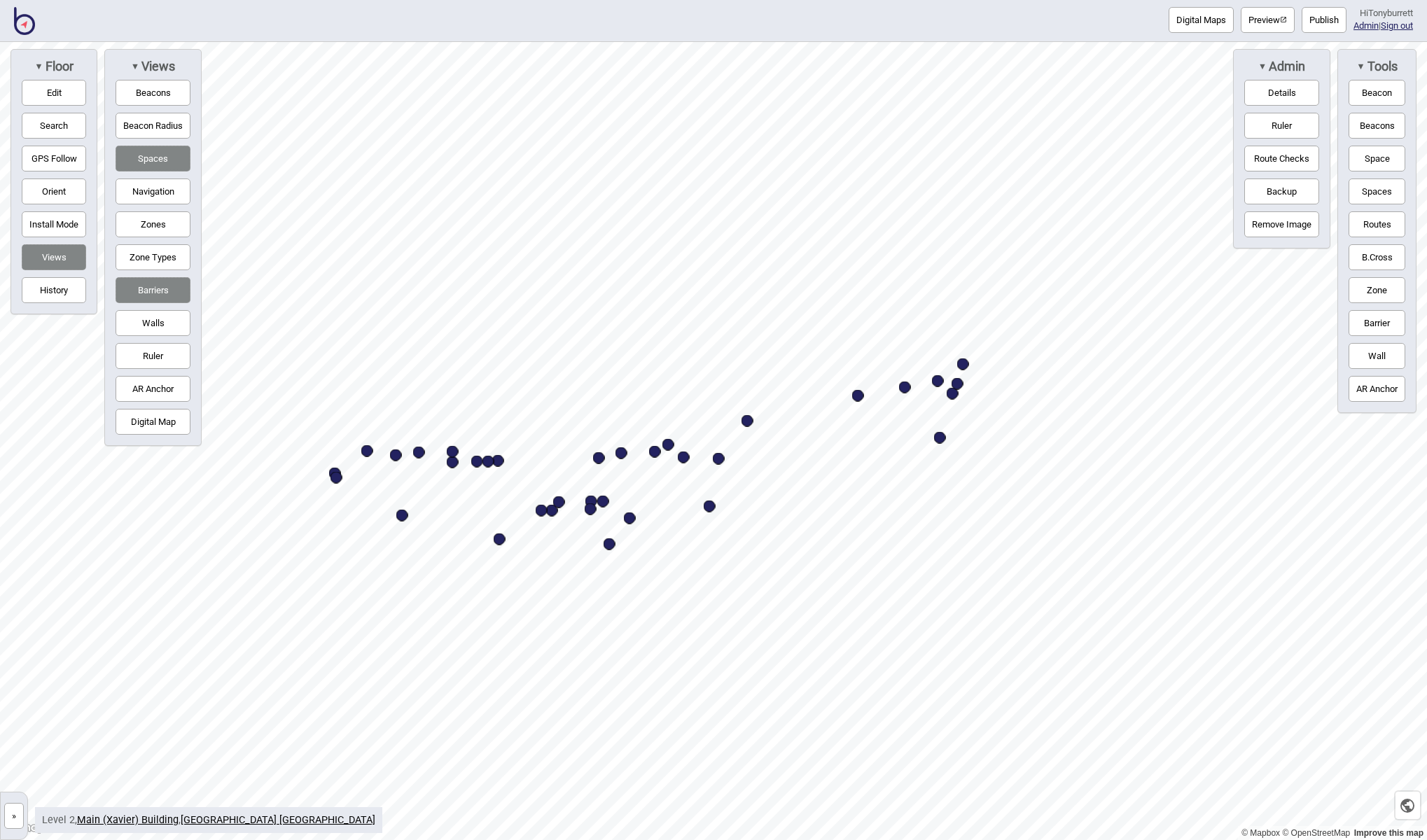
click at [141, 218] on button "Zones" at bounding box center [153, 224] width 75 height 26
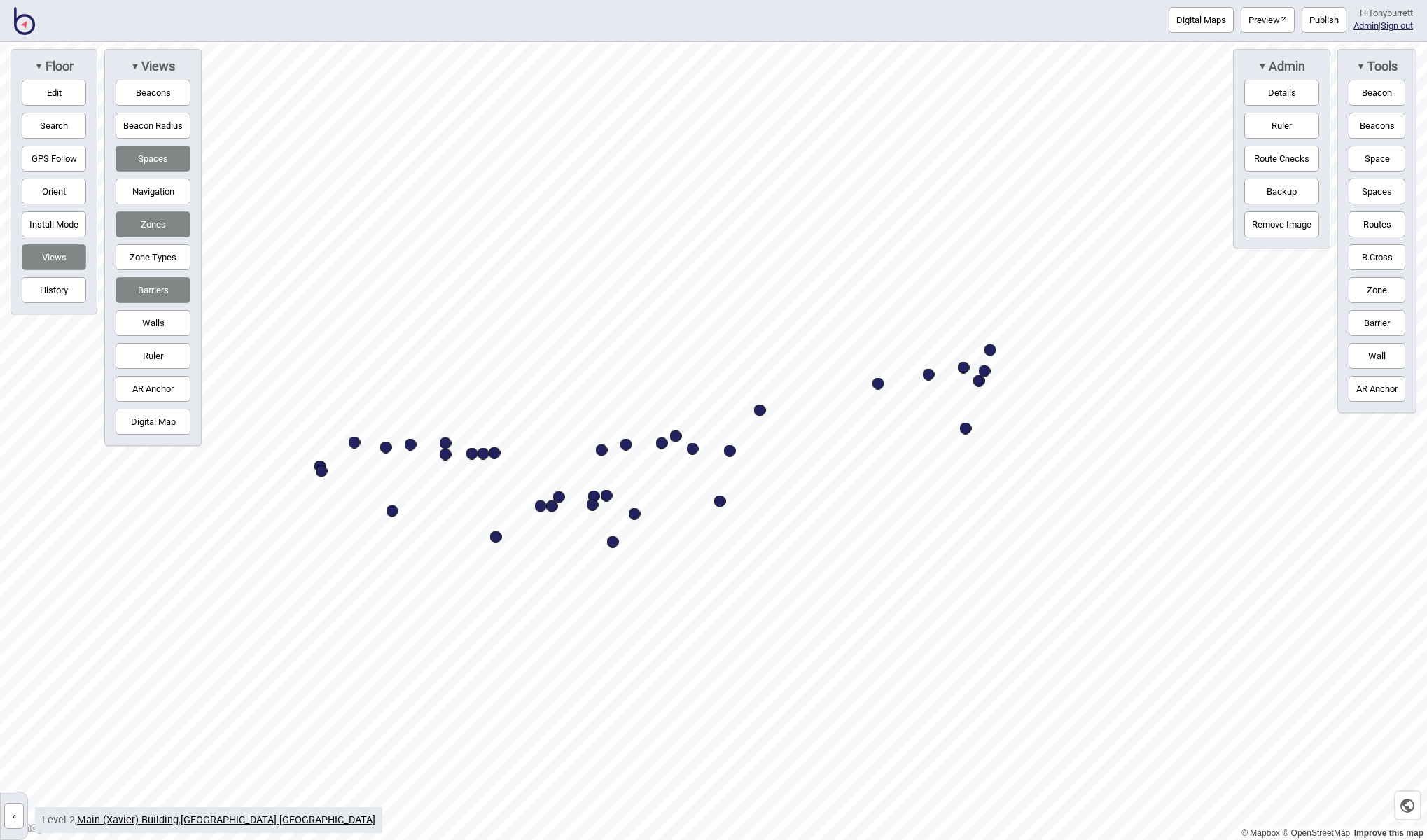
click at [72, 89] on button "Edit" at bounding box center [54, 93] width 65 height 26
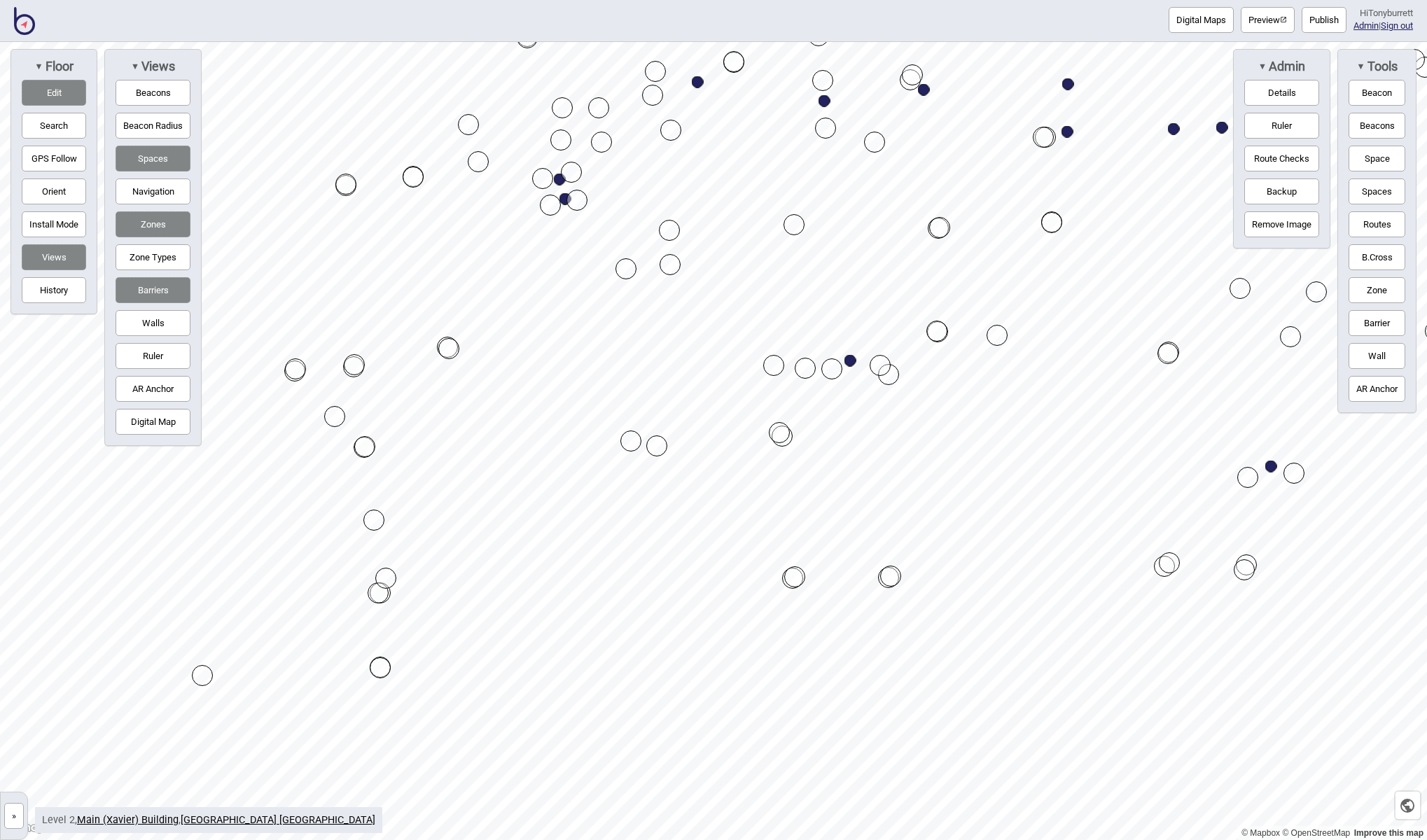
click at [166, 294] on button "Barriers" at bounding box center [153, 290] width 75 height 26
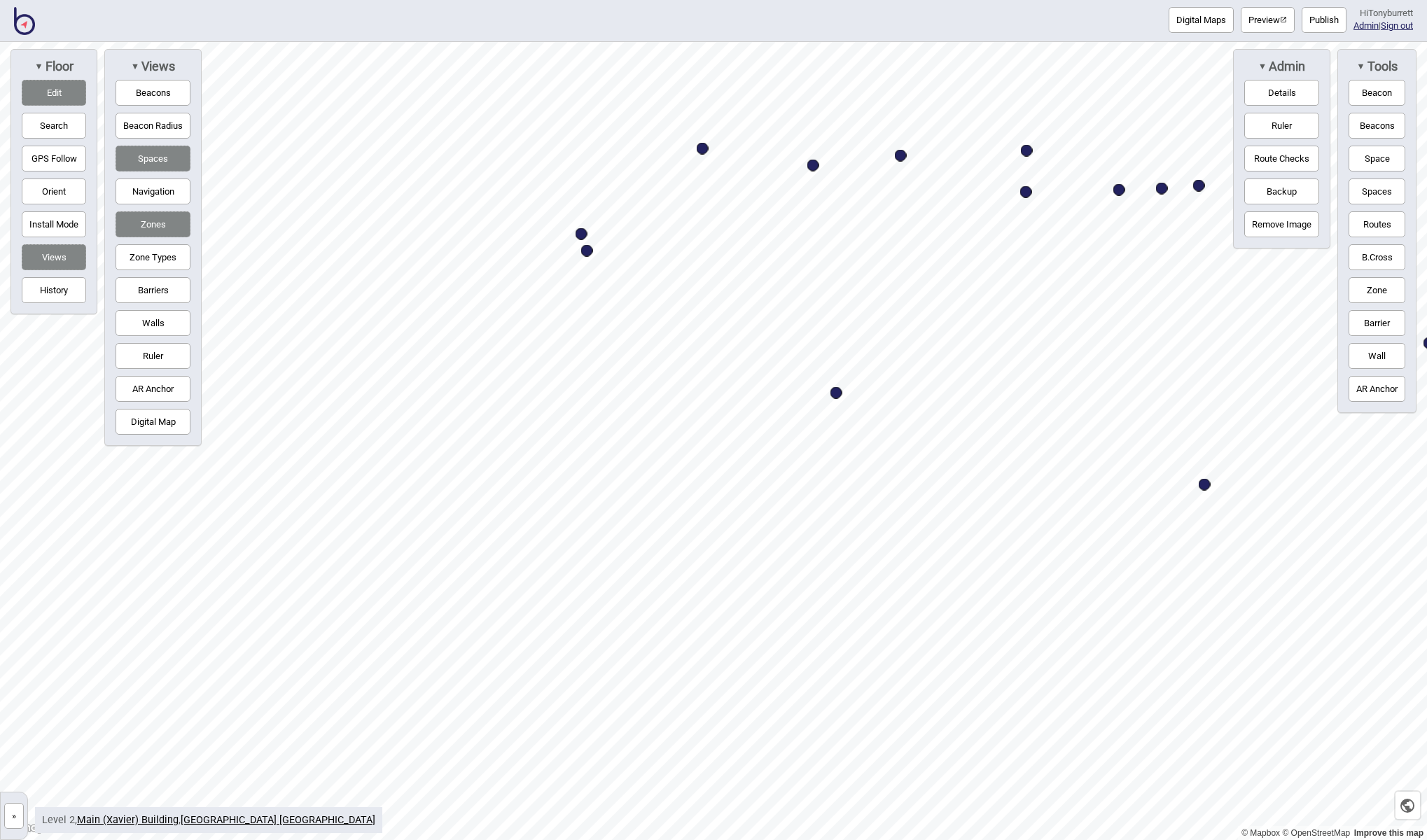
click at [159, 287] on button "Barriers" at bounding box center [153, 290] width 75 height 26
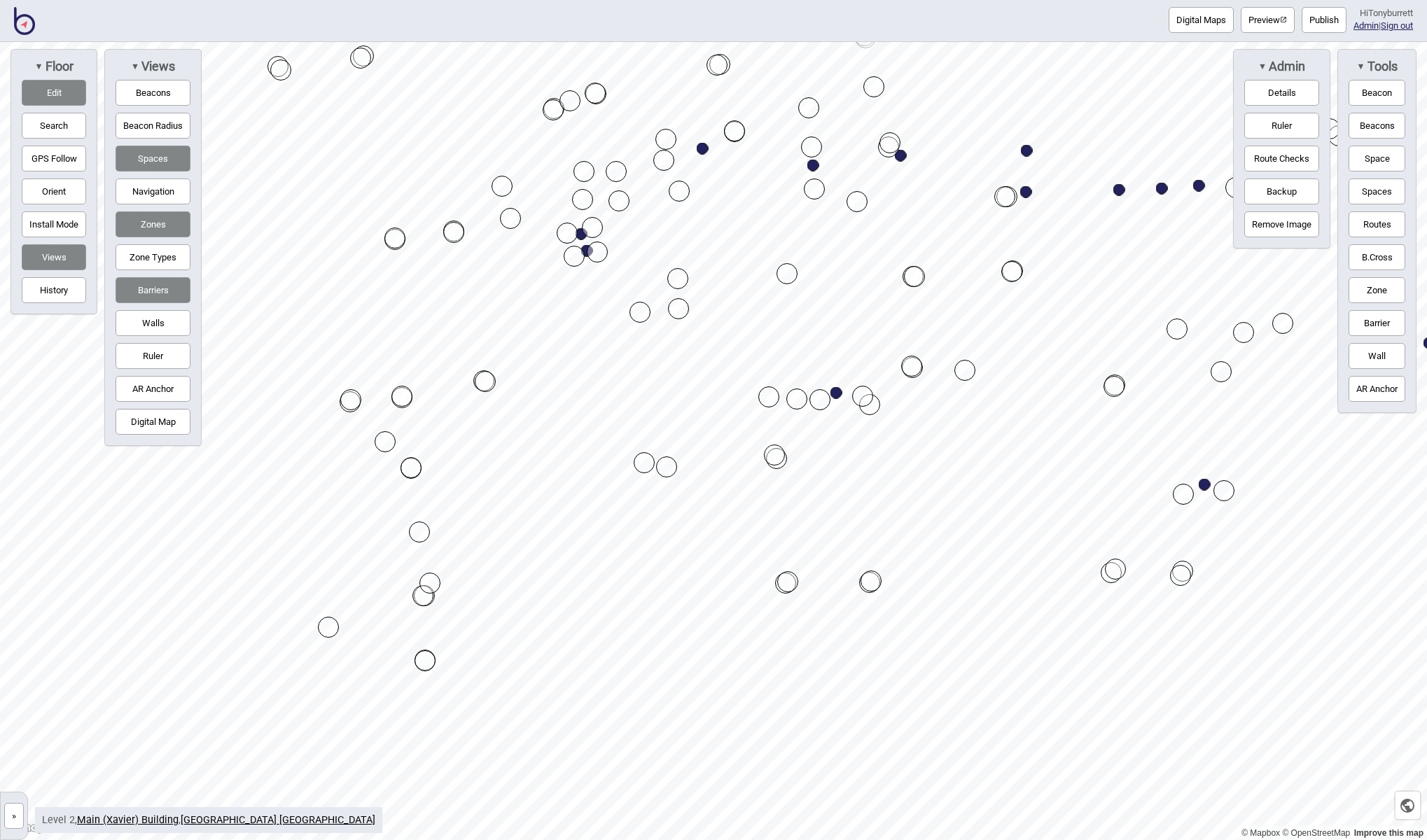
drag, startPoint x: 267, startPoint y: 663, endPoint x: 321, endPoint y: 625, distance: 66.0
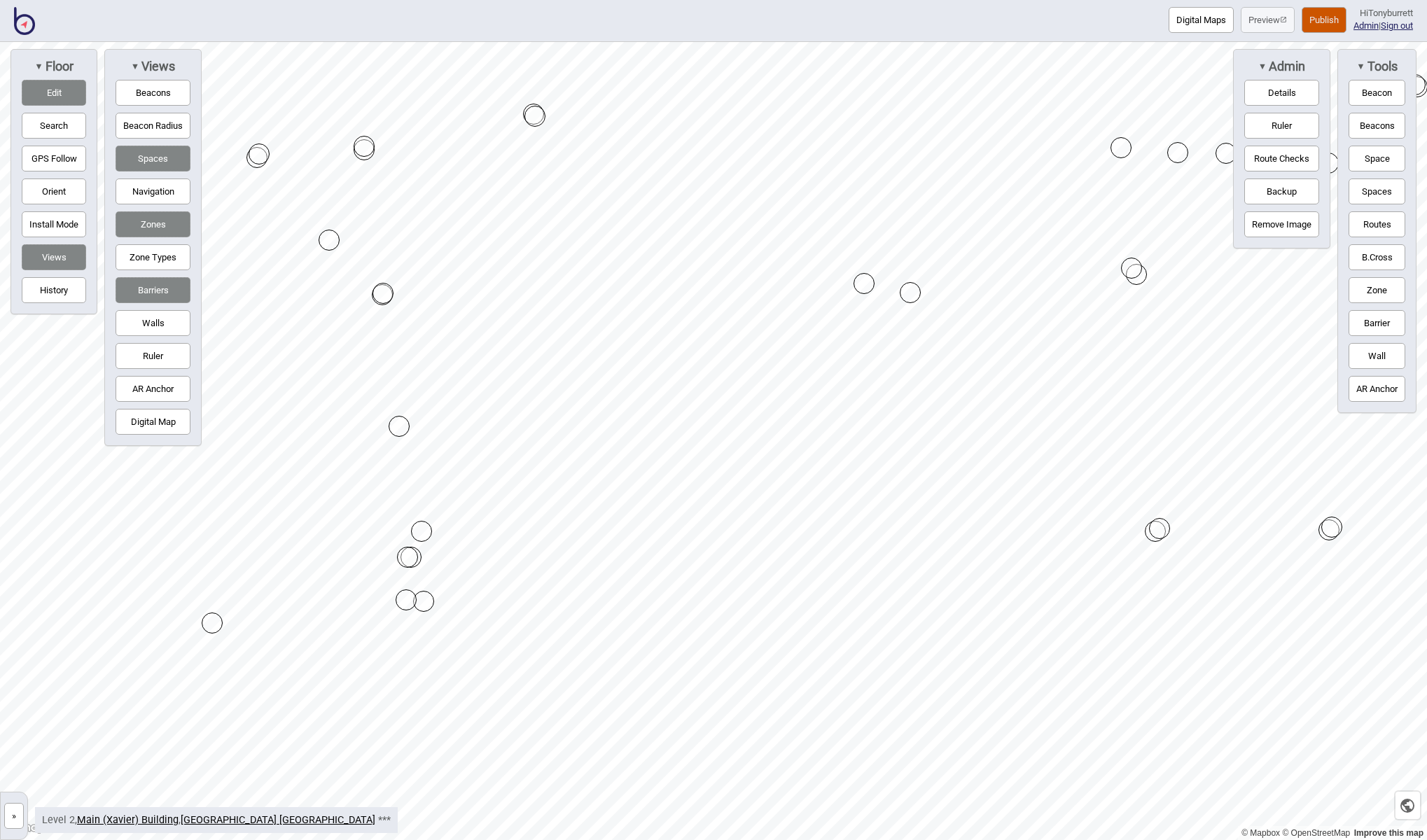
drag, startPoint x: 410, startPoint y: 698, endPoint x: 422, endPoint y: 607, distance: 91.8
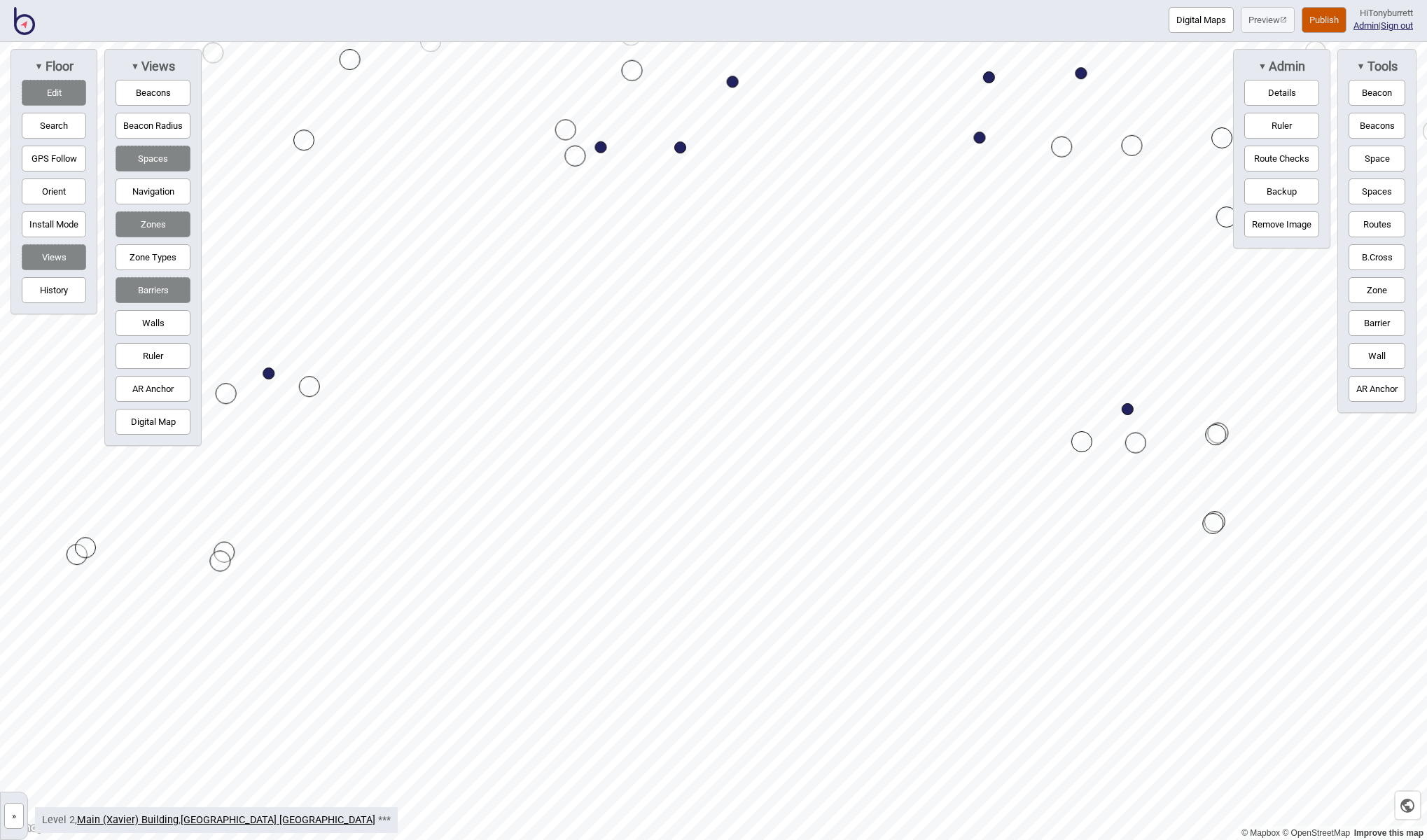
click at [0, 0] on html "Digital Maps Preview Publish Hi Tonyburrett Admin | Sign out © Mapbox © OpenStr…" at bounding box center [714, 0] width 1427 height 0
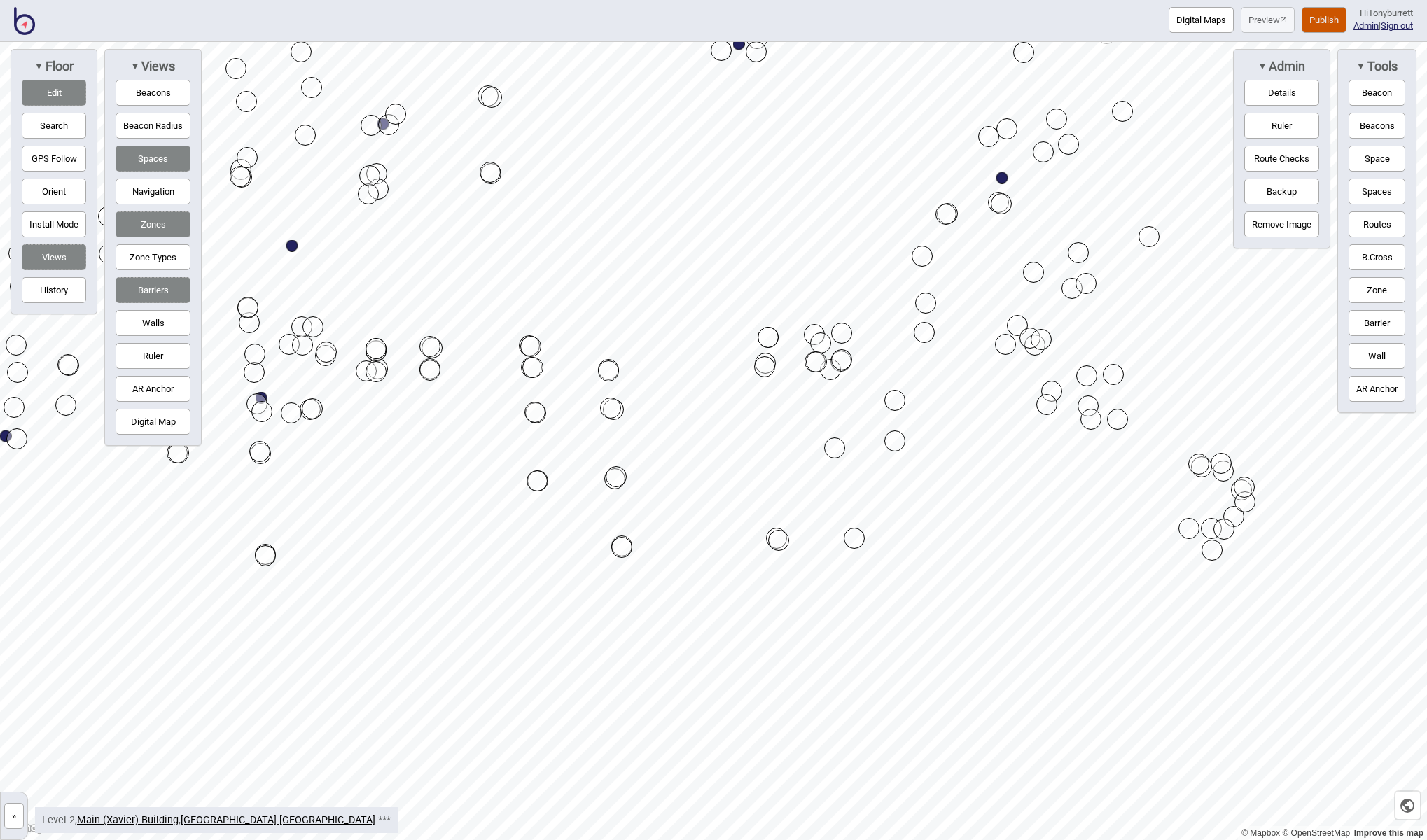
drag, startPoint x: 1250, startPoint y: 582, endPoint x: 1214, endPoint y: 551, distance: 47.5
drag, startPoint x: 1213, startPoint y: 550, endPoint x: 1203, endPoint y: 548, distance: 10.2
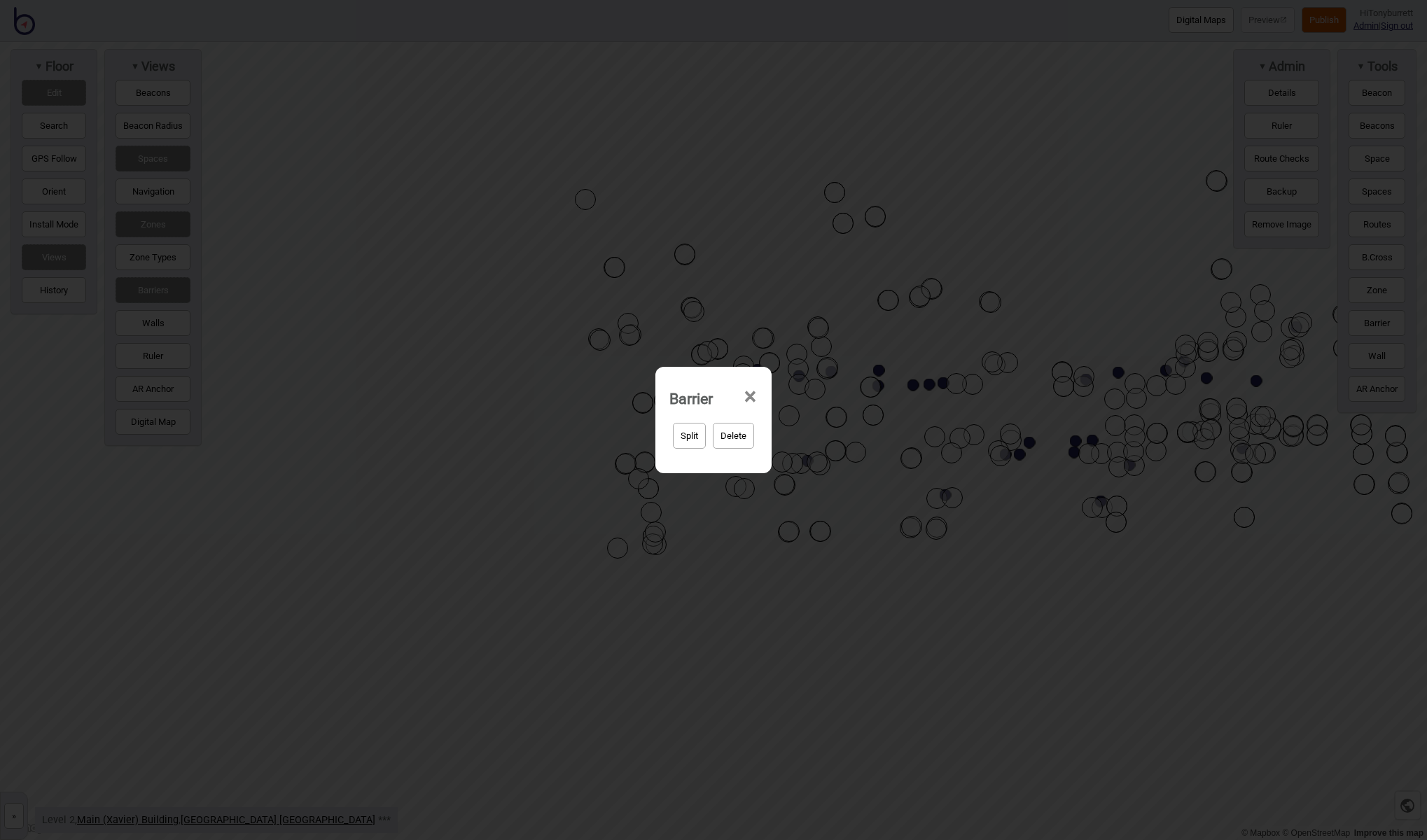
click at [741, 434] on button "Delete" at bounding box center [733, 436] width 41 height 26
click at [747, 434] on button "Yep, delete it!" at bounding box center [750, 436] width 68 height 26
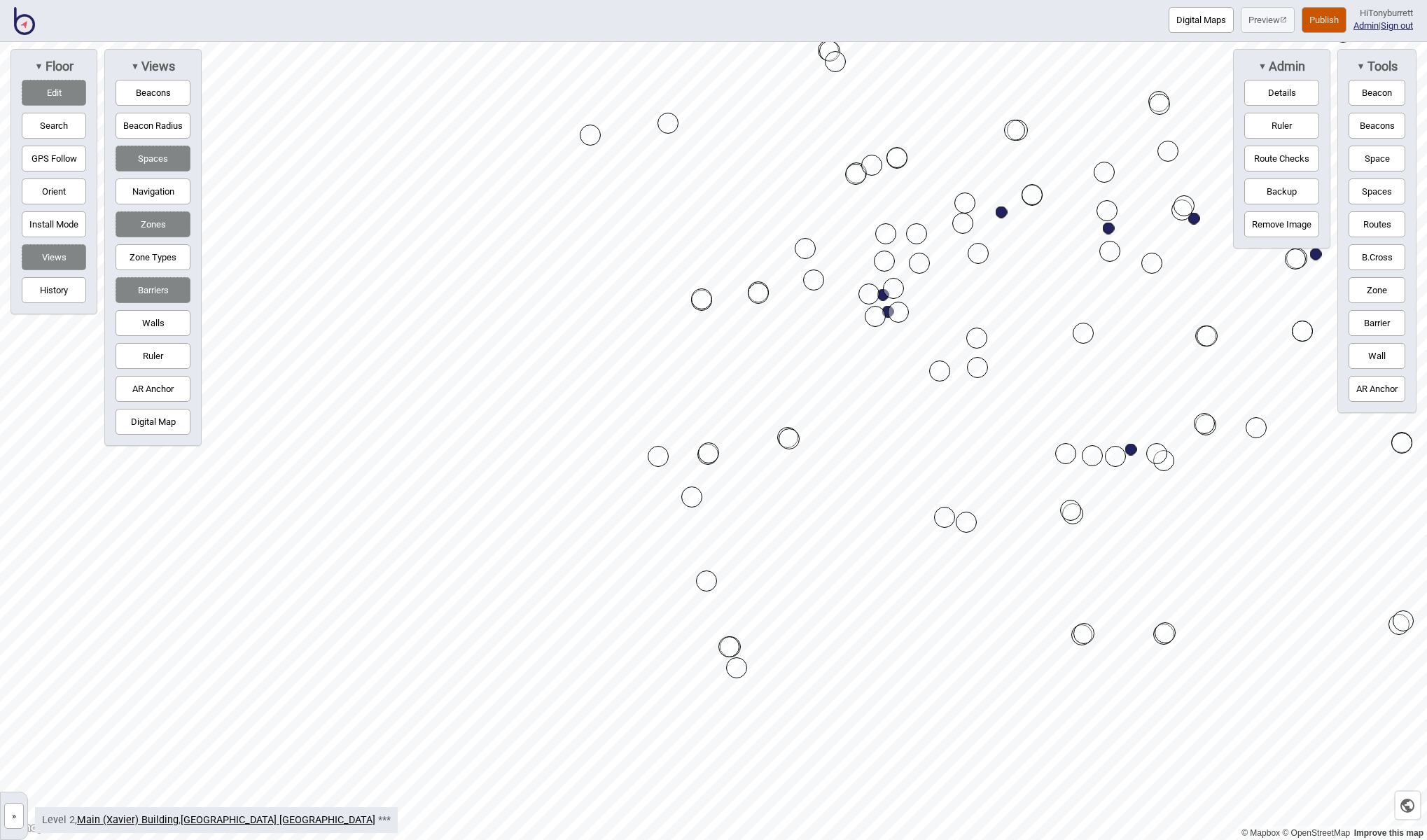
drag, startPoint x: 708, startPoint y: 557, endPoint x: 706, endPoint y: 586, distance: 29.1
drag, startPoint x: 706, startPoint y: 586, endPoint x: 720, endPoint y: 598, distance: 18.4
drag, startPoint x: 690, startPoint y: 506, endPoint x: 633, endPoint y: 601, distance: 110.8
drag, startPoint x: 656, startPoint y: 457, endPoint x: 630, endPoint y: 476, distance: 32.2
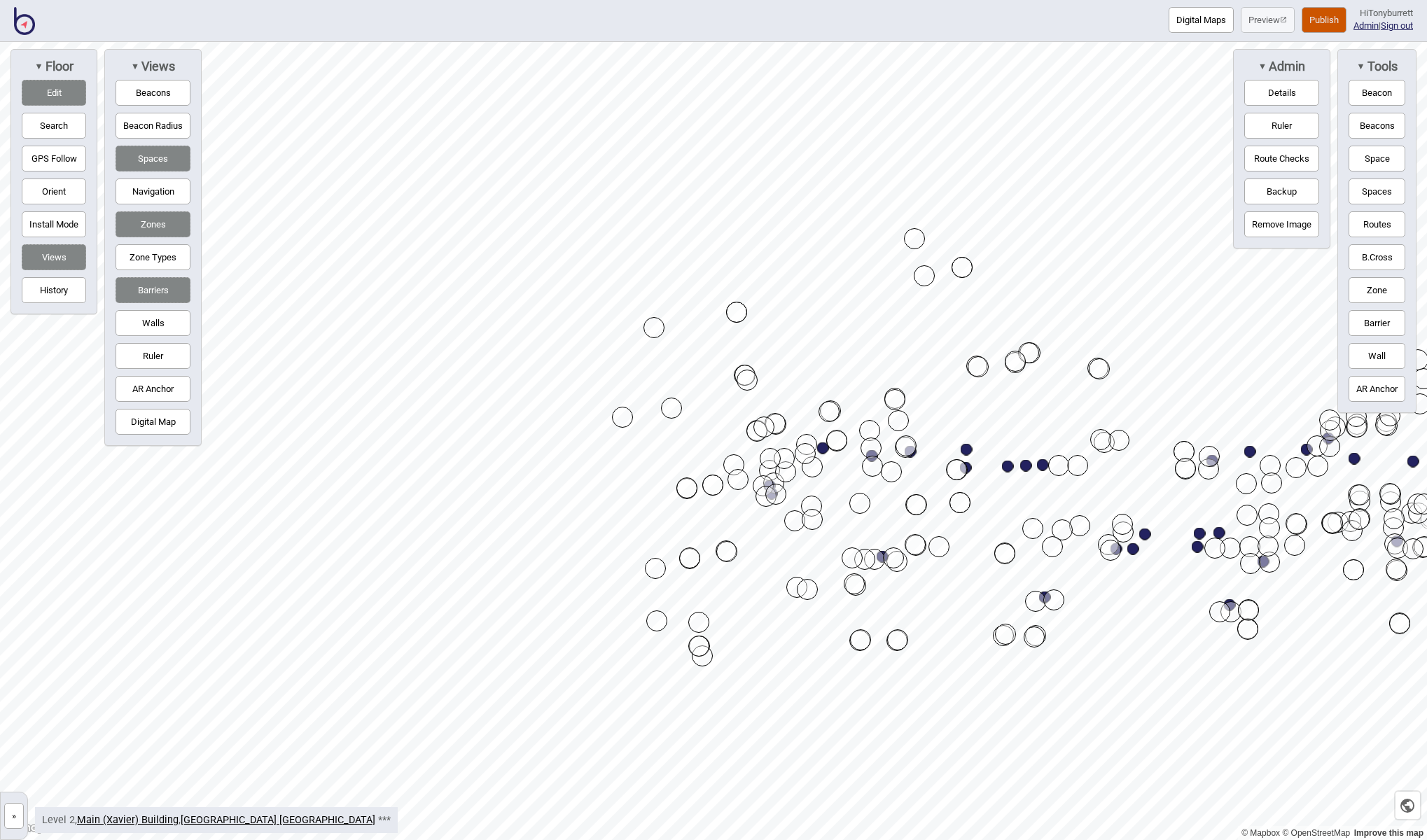
click at [73, 90] on button "Edit" at bounding box center [54, 93] width 65 height 26
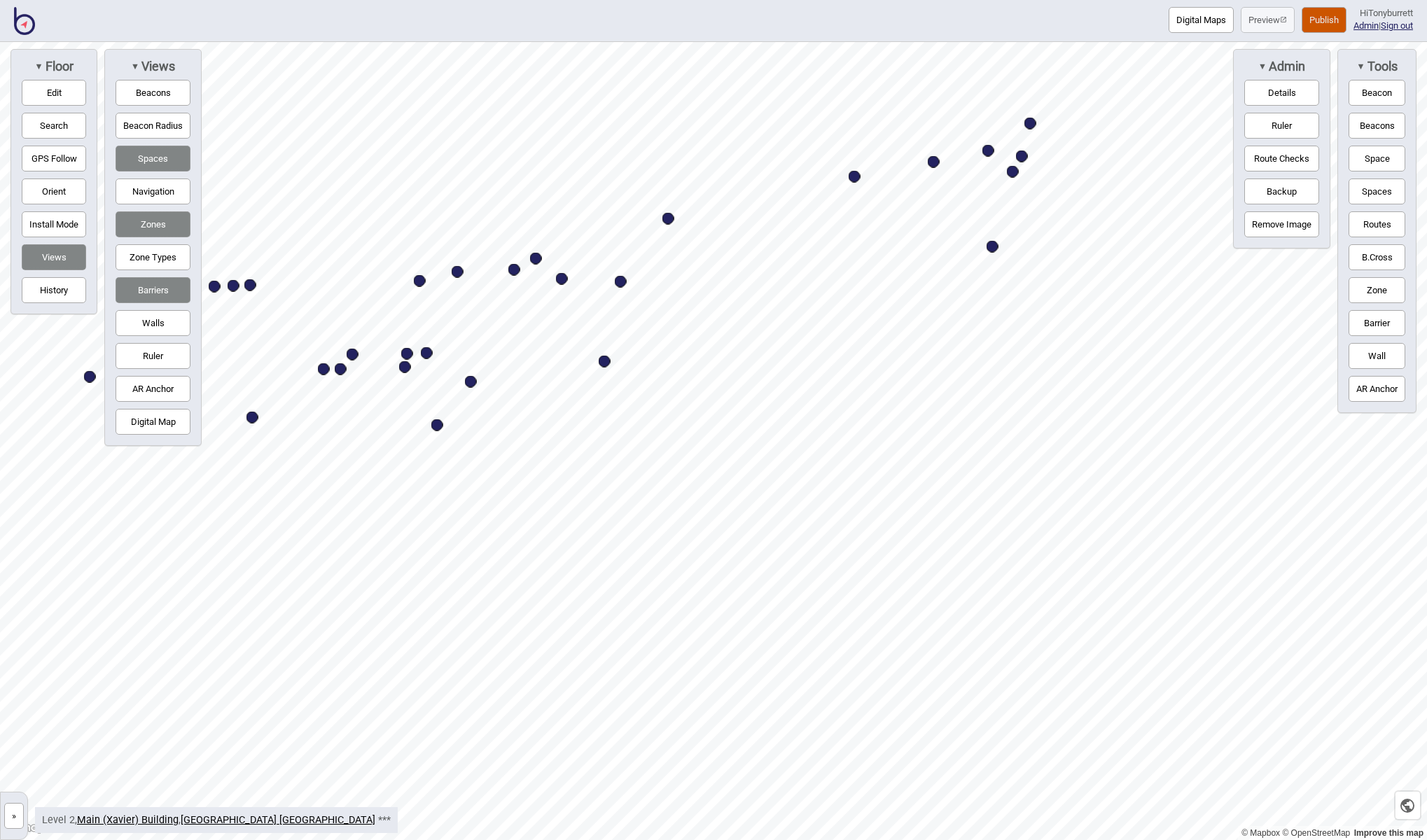
click at [8, 811] on button "»" at bounding box center [14, 816] width 20 height 26
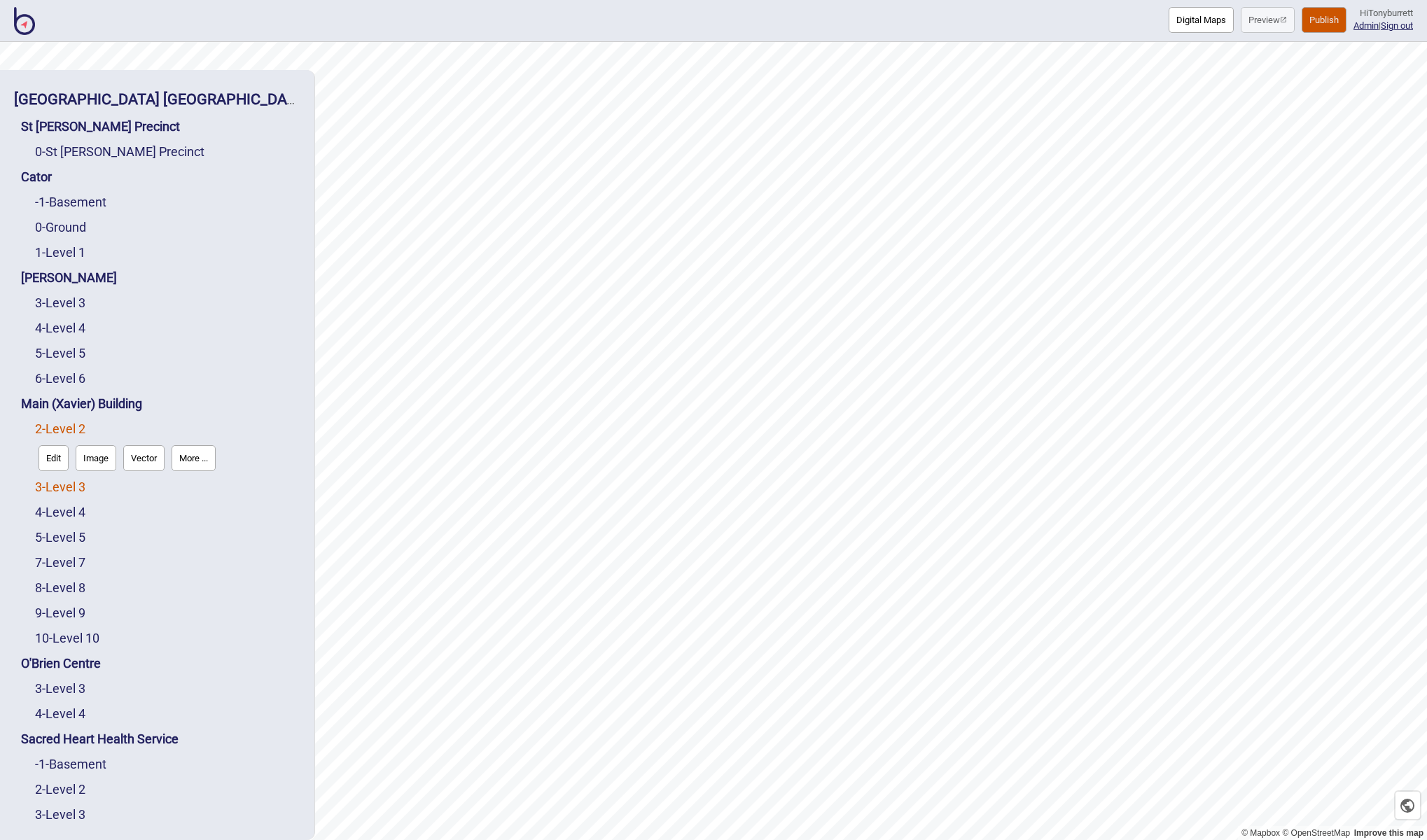
click at [72, 482] on link "3 - Level 3" at bounding box center [60, 487] width 50 height 15
click at [56, 486] on button "Edit" at bounding box center [53, 483] width 30 height 26
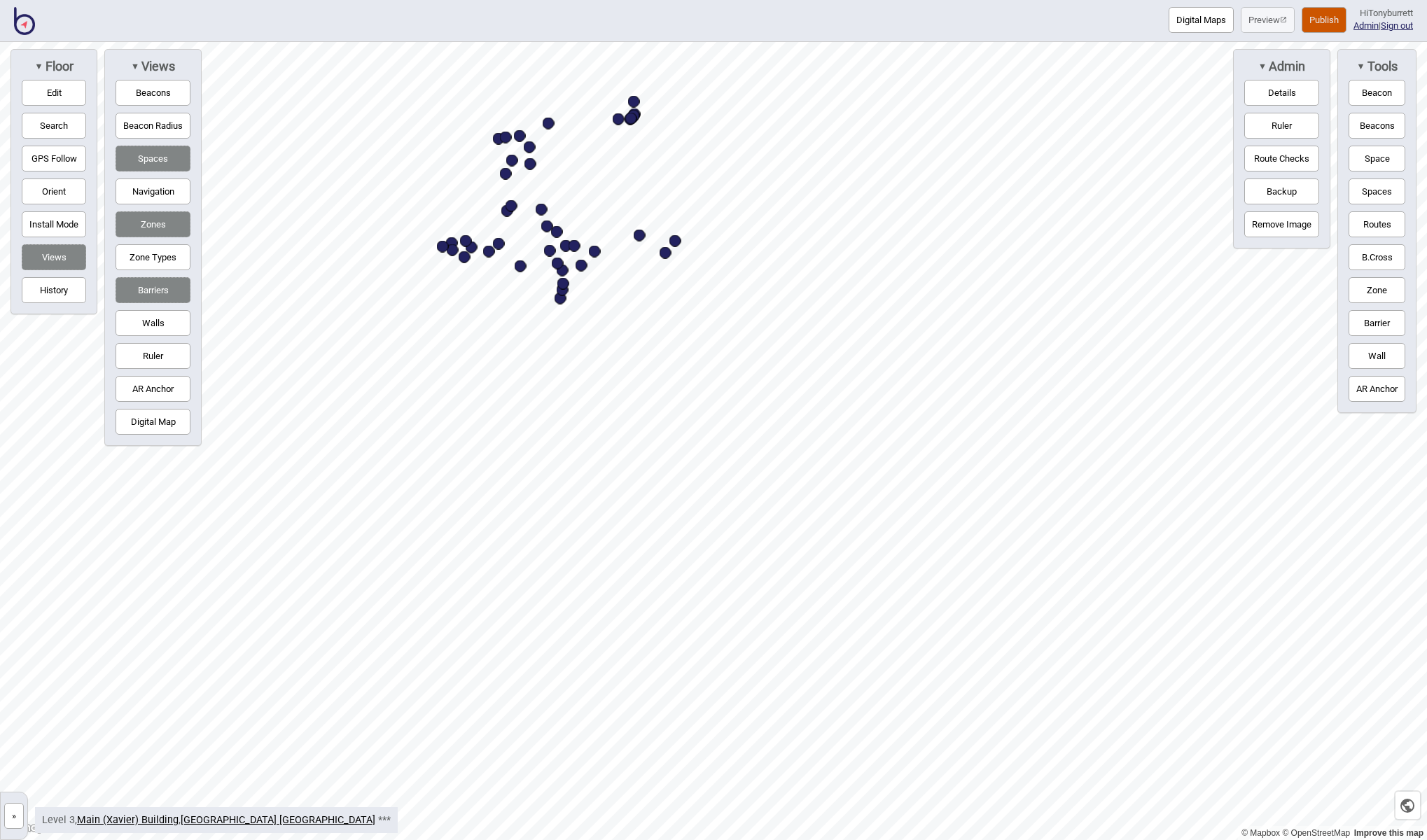
click at [20, 819] on button "»" at bounding box center [14, 816] width 20 height 26
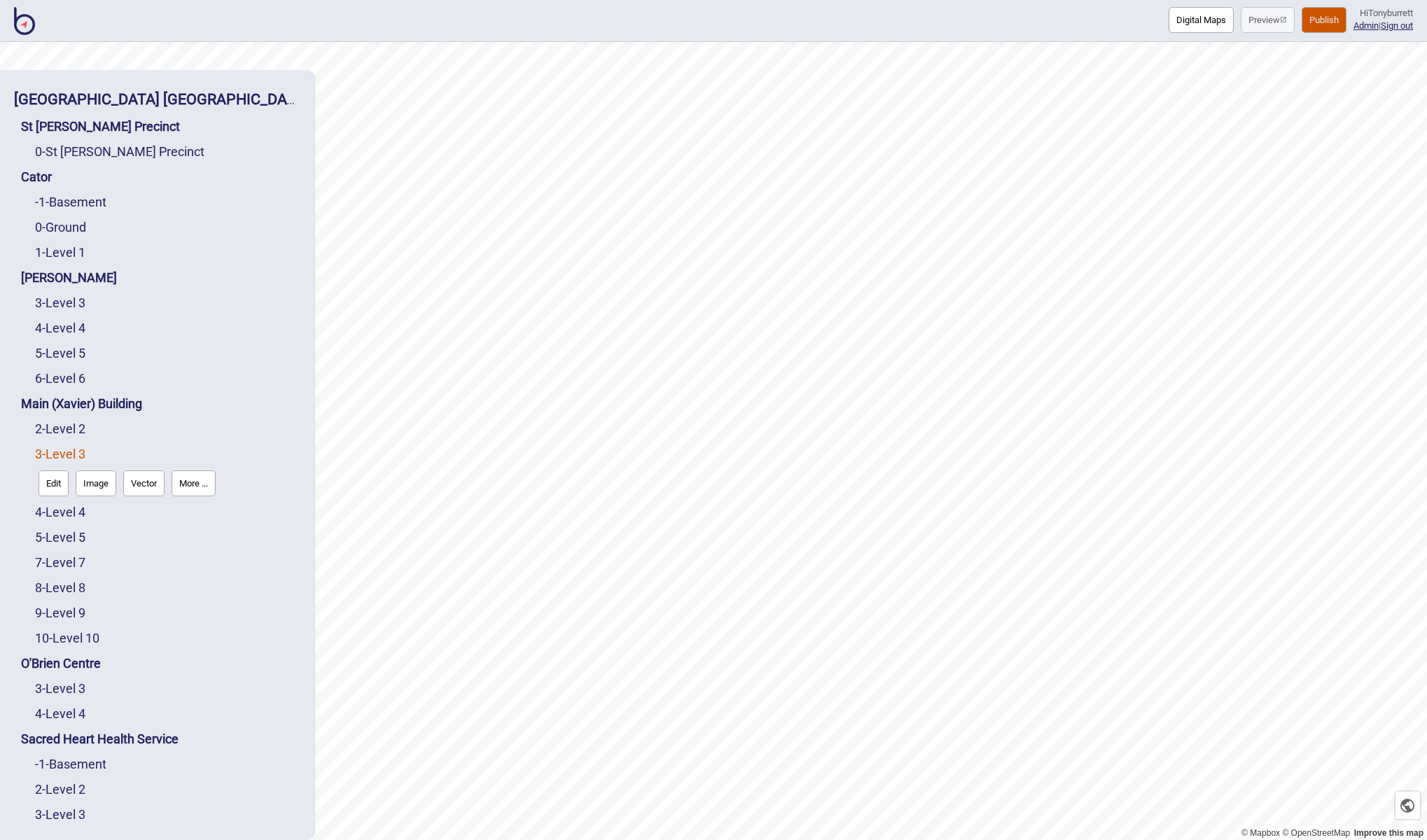
scroll to position [5, 0]
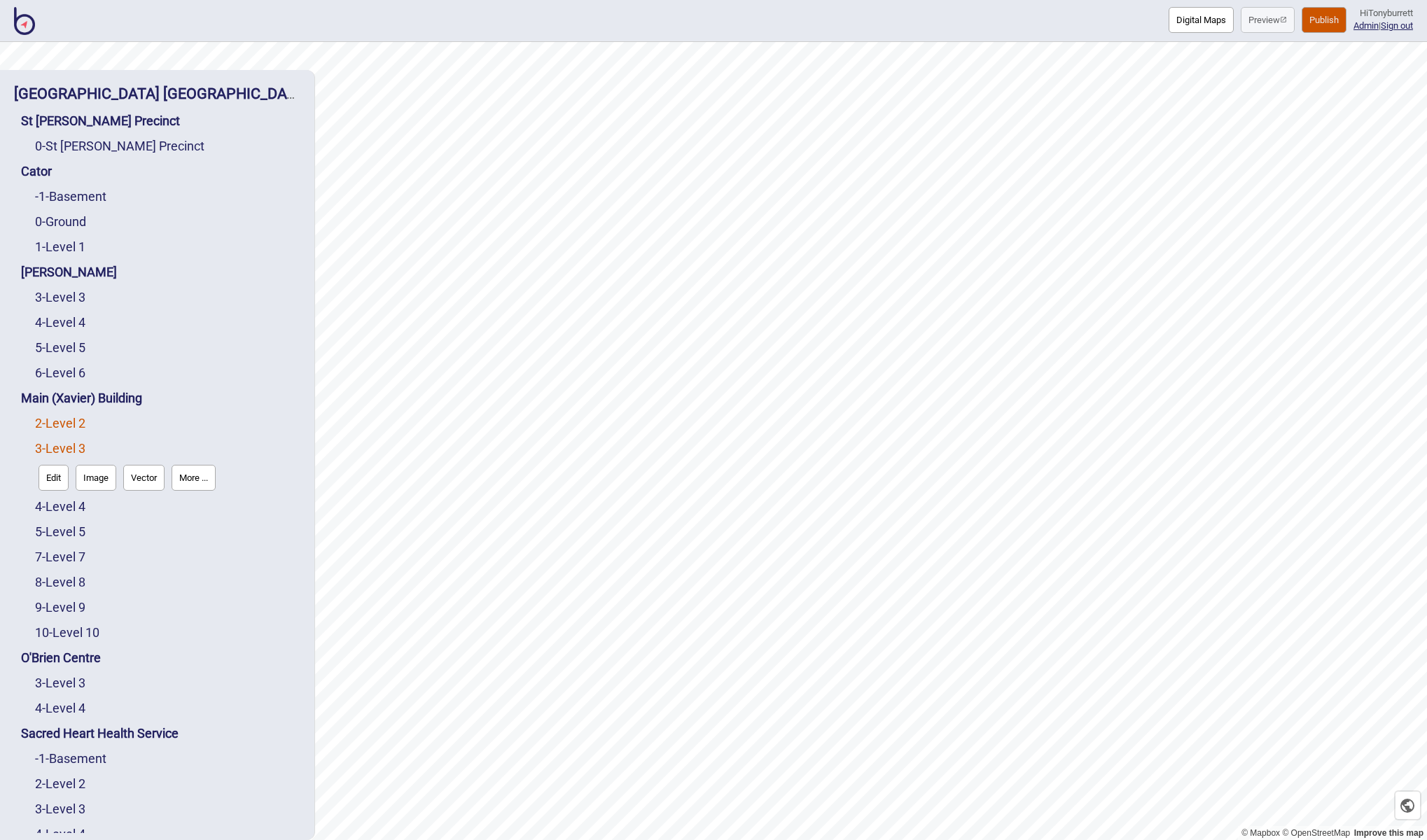
click at [76, 425] on link "2 - Level 2" at bounding box center [60, 424] width 50 height 15
click at [56, 450] on button "Edit" at bounding box center [53, 452] width 30 height 26
